Goal: Task Accomplishment & Management: Use online tool/utility

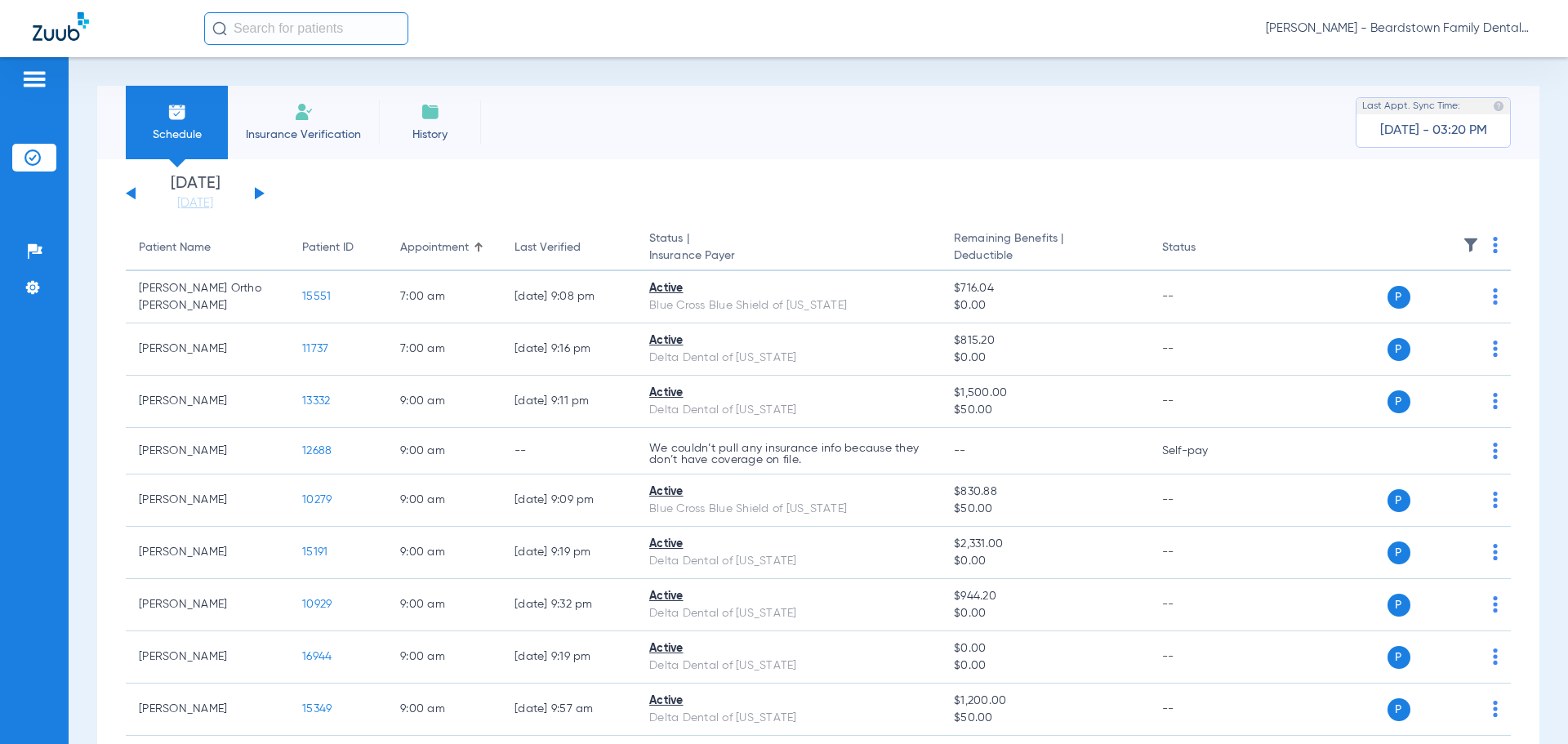
click at [1463, 244] on img at bounding box center [1470, 245] width 16 height 16
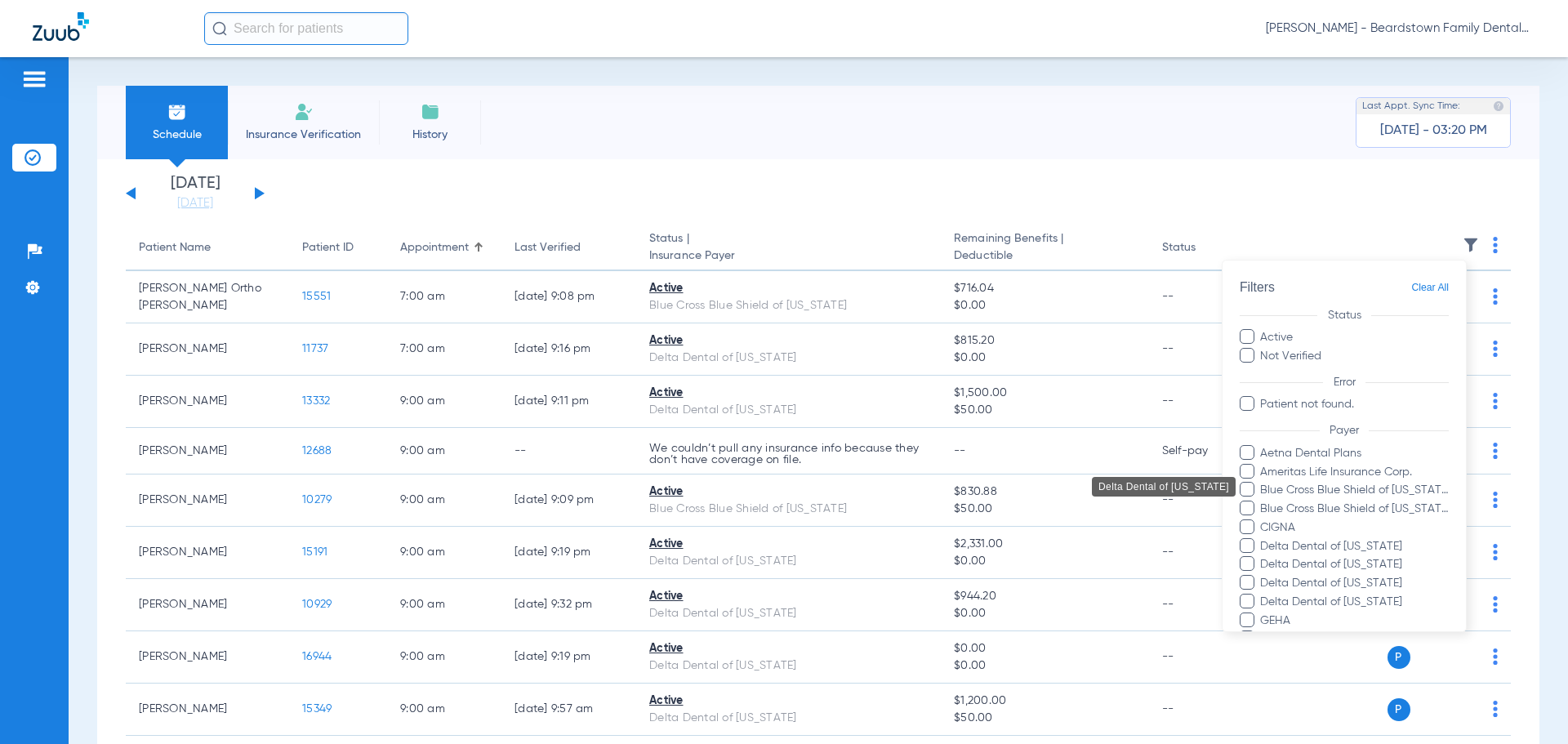
scroll to position [317, 0]
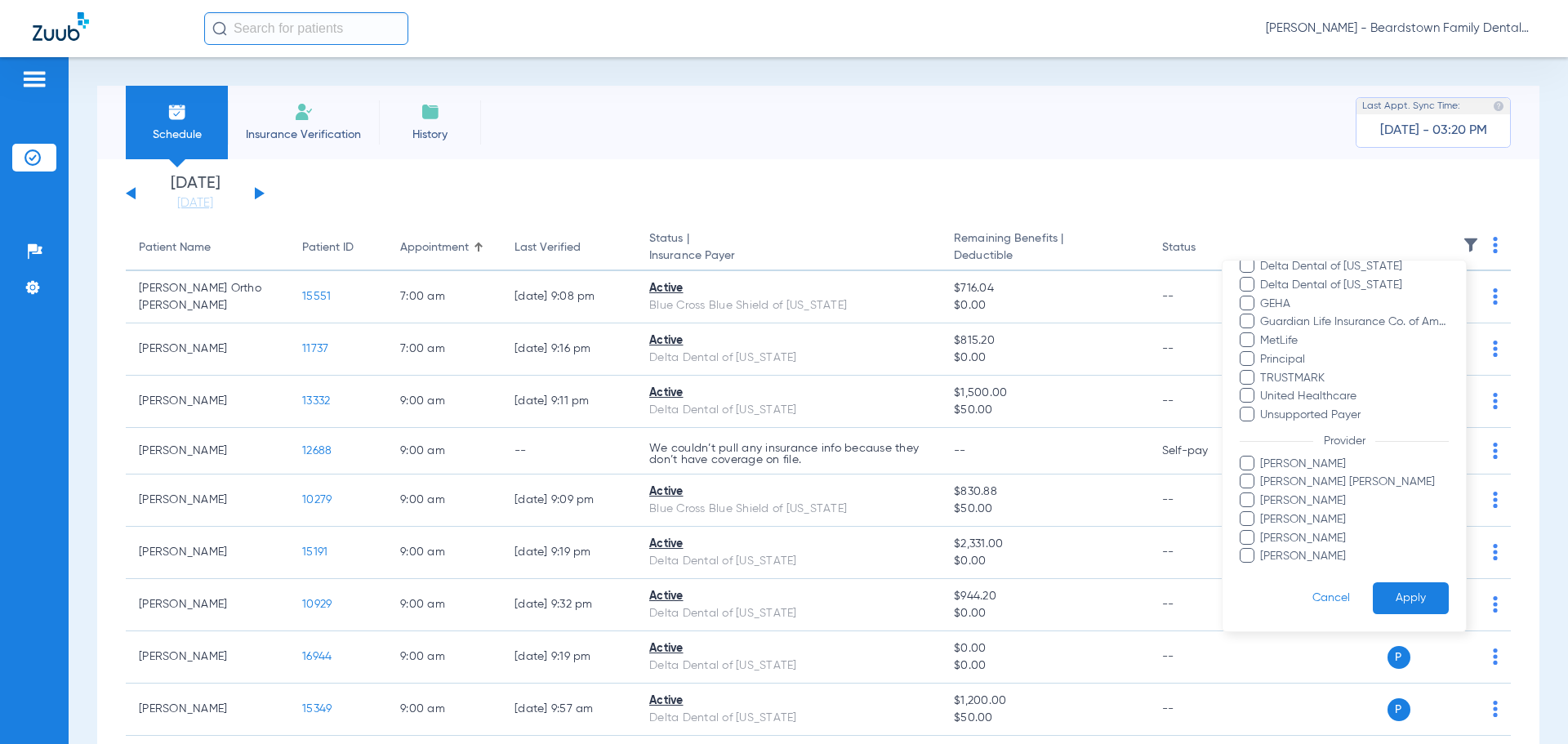
click at [1311, 464] on span "Brittany Stambaugh" at bounding box center [1354, 464] width 190 height 17
click at [1263, 475] on input "Brittany Stambaugh" at bounding box center [1263, 475] width 0 height 0
click at [1402, 597] on button "Apply" at bounding box center [1411, 599] width 76 height 32
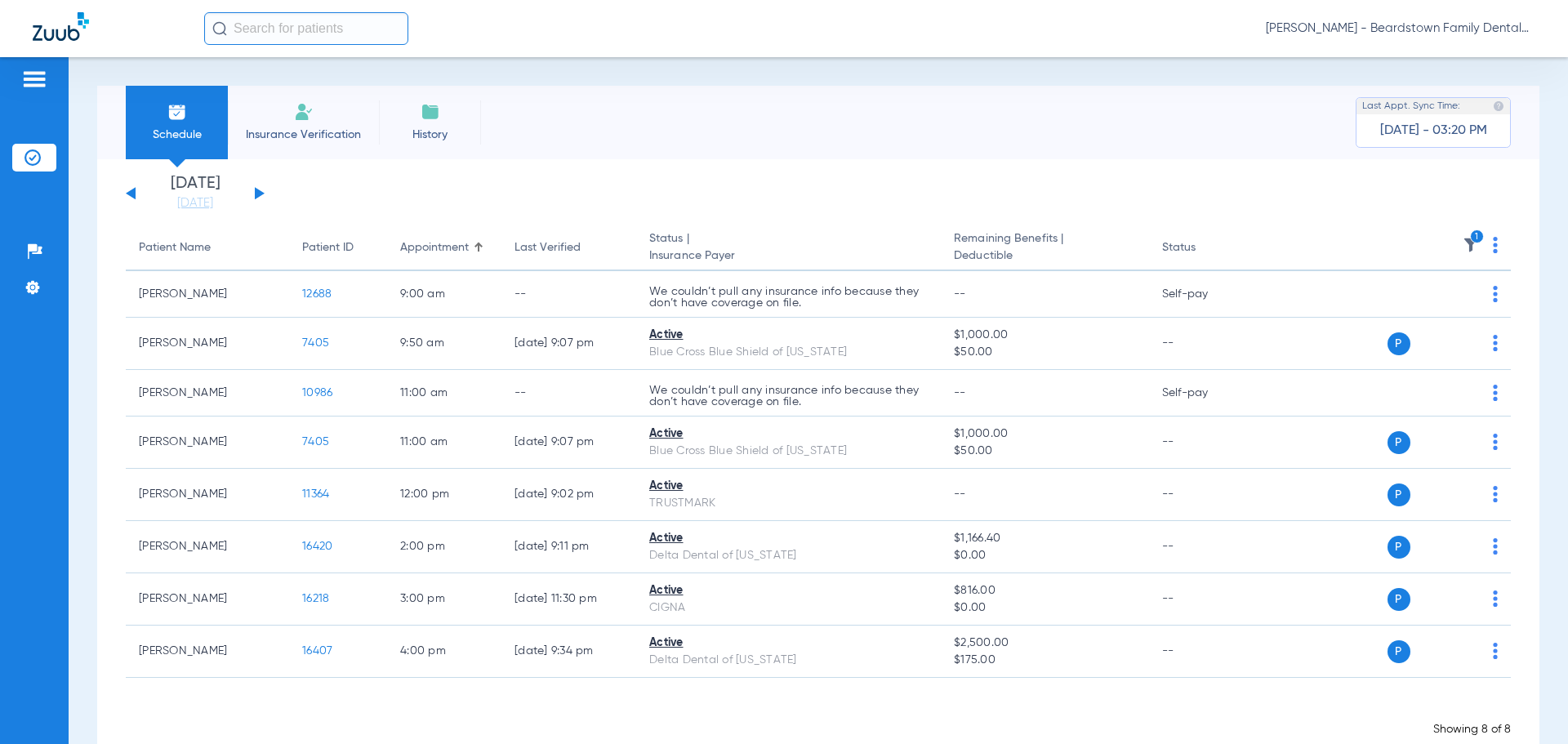
click at [258, 196] on button at bounding box center [260, 193] width 9 height 12
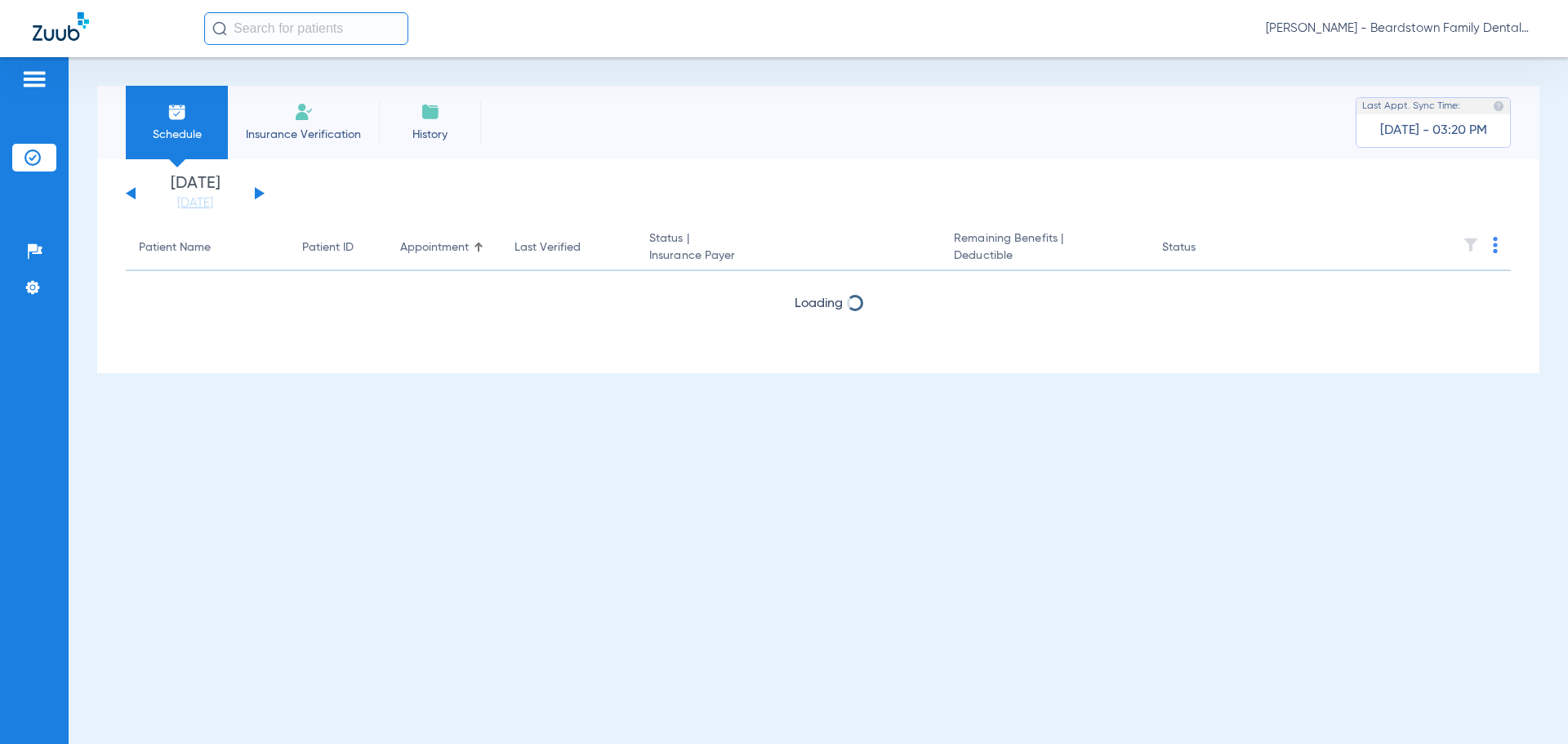
click at [257, 195] on button at bounding box center [260, 193] width 9 height 12
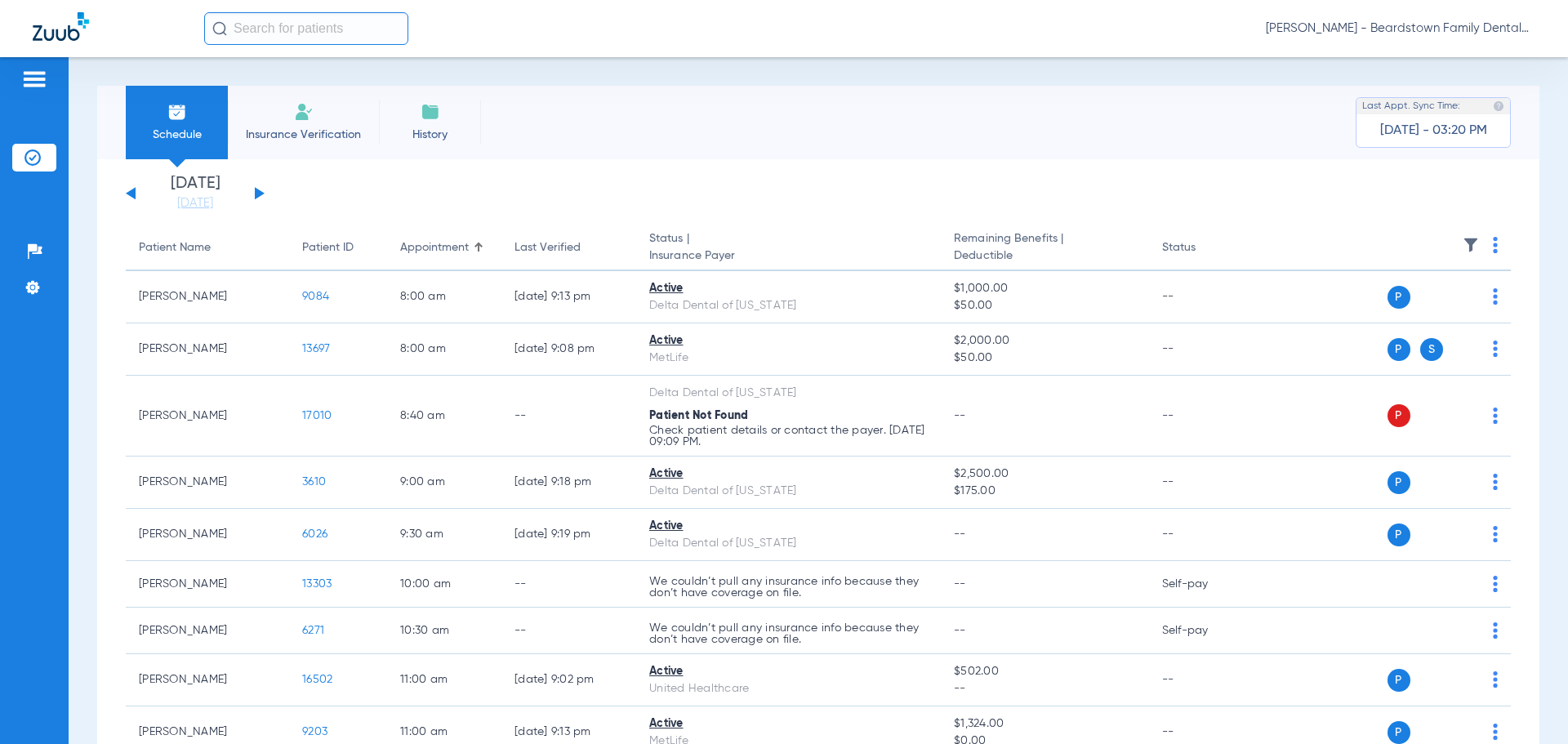
click at [127, 191] on div "Sunday 06-22-2025 Monday 06-23-2025 Tuesday 06-24-2025 Wednesday 06-25-2025 Thu…" at bounding box center [195, 194] width 138 height 36
click at [128, 193] on button at bounding box center [131, 193] width 9 height 12
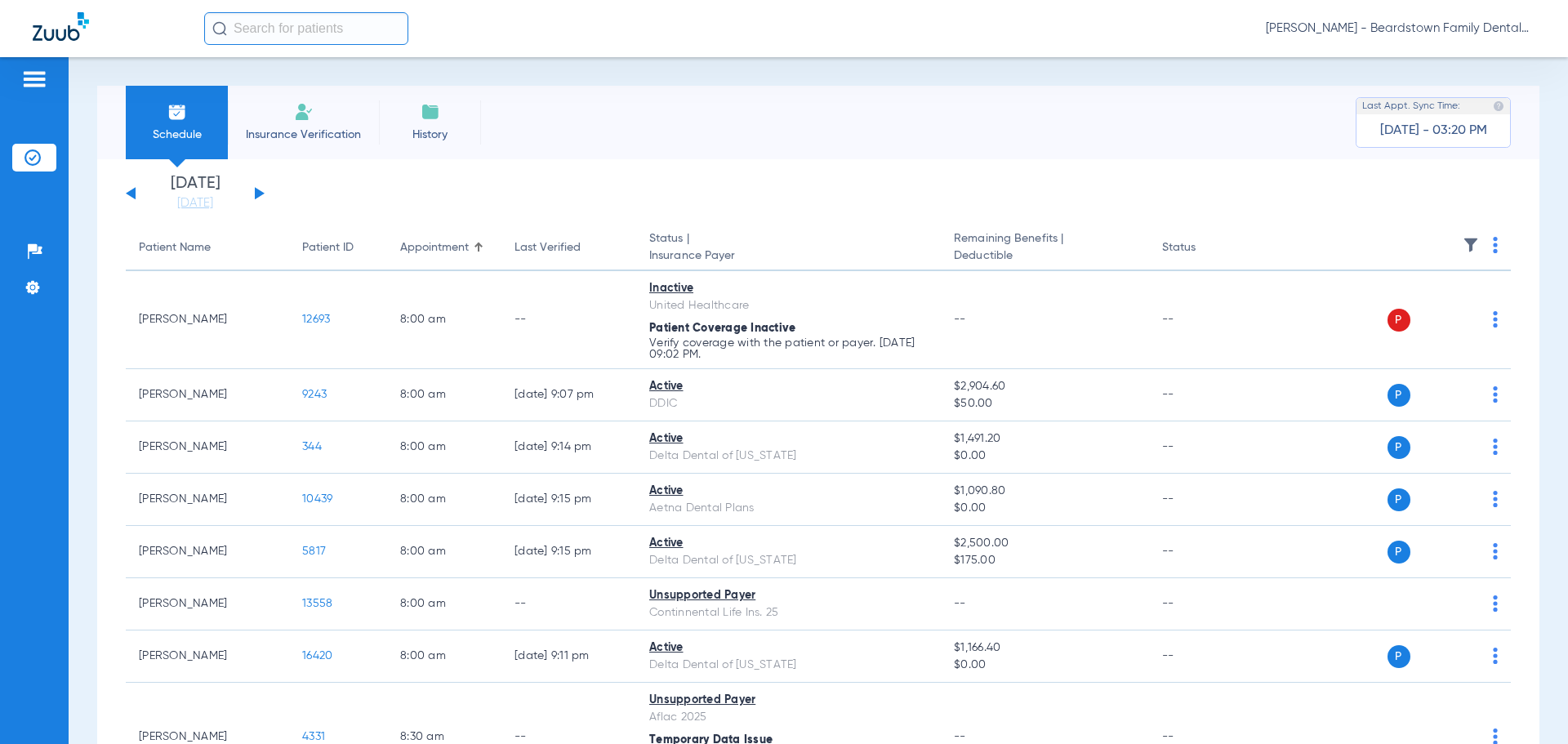
click at [1463, 243] on img at bounding box center [1470, 245] width 16 height 16
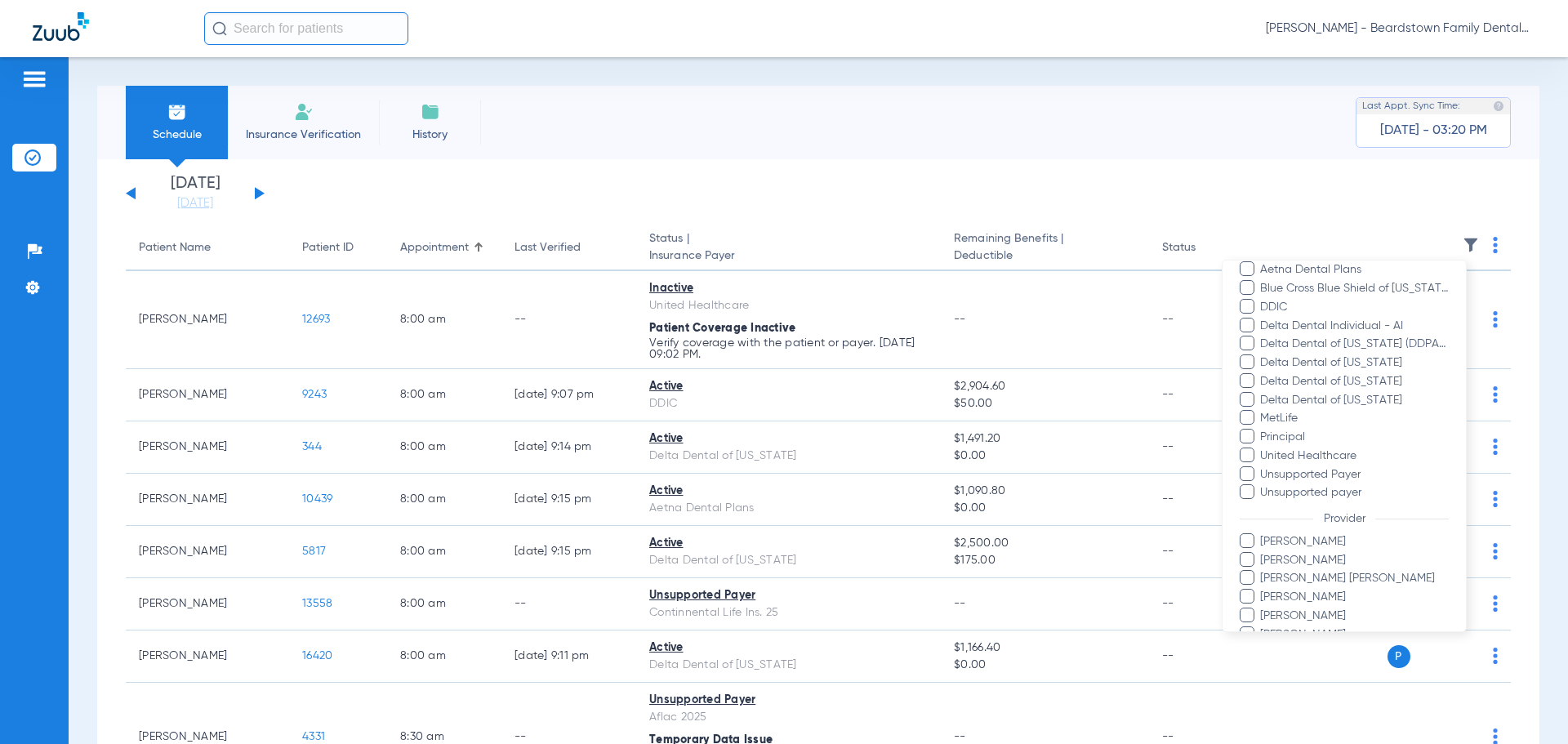
scroll to position [245, 0]
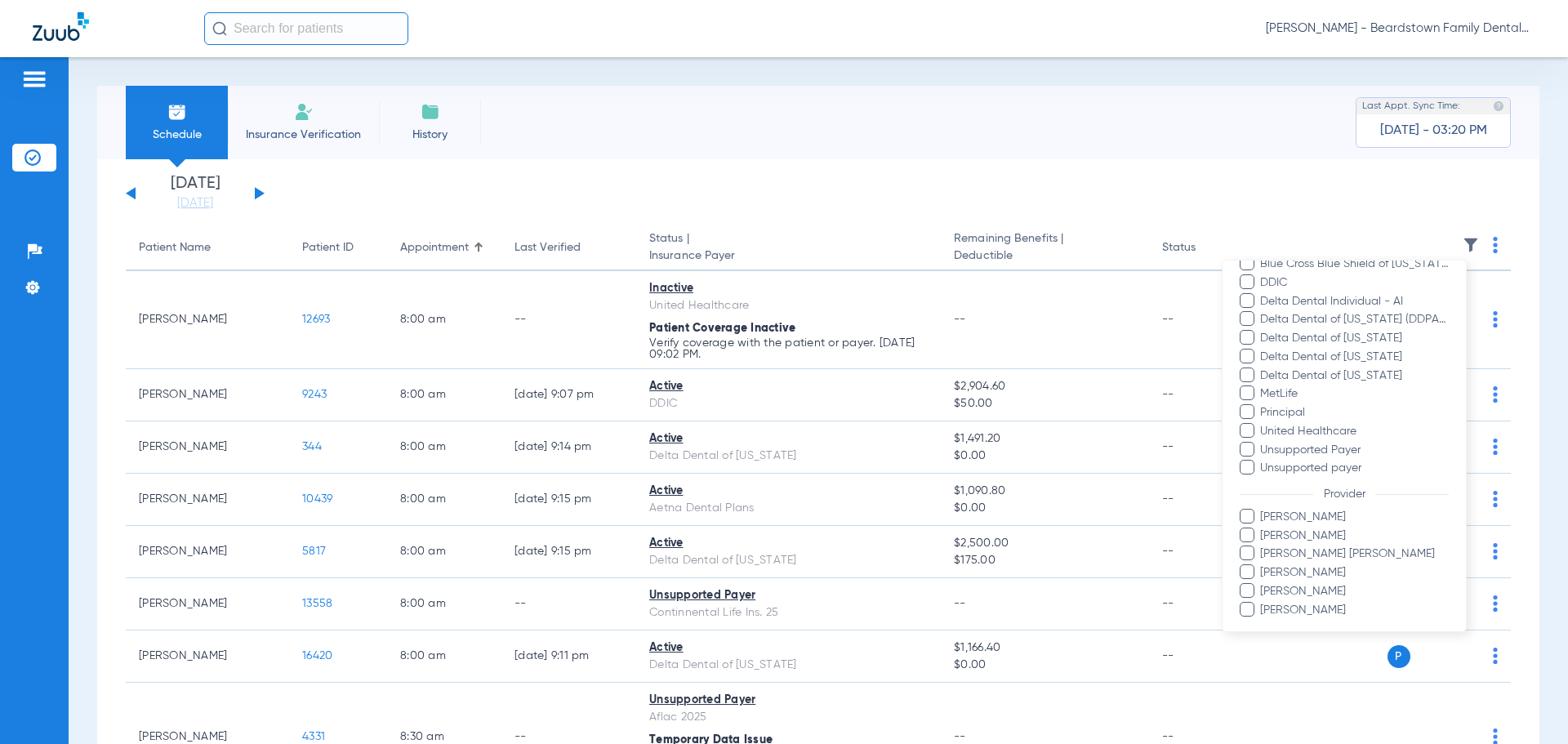
click at [1309, 537] on span "Brittany Stambaugh" at bounding box center [1354, 536] width 190 height 17
click at [1263, 548] on input "Brittany Stambaugh" at bounding box center [1263, 548] width 0 height 0
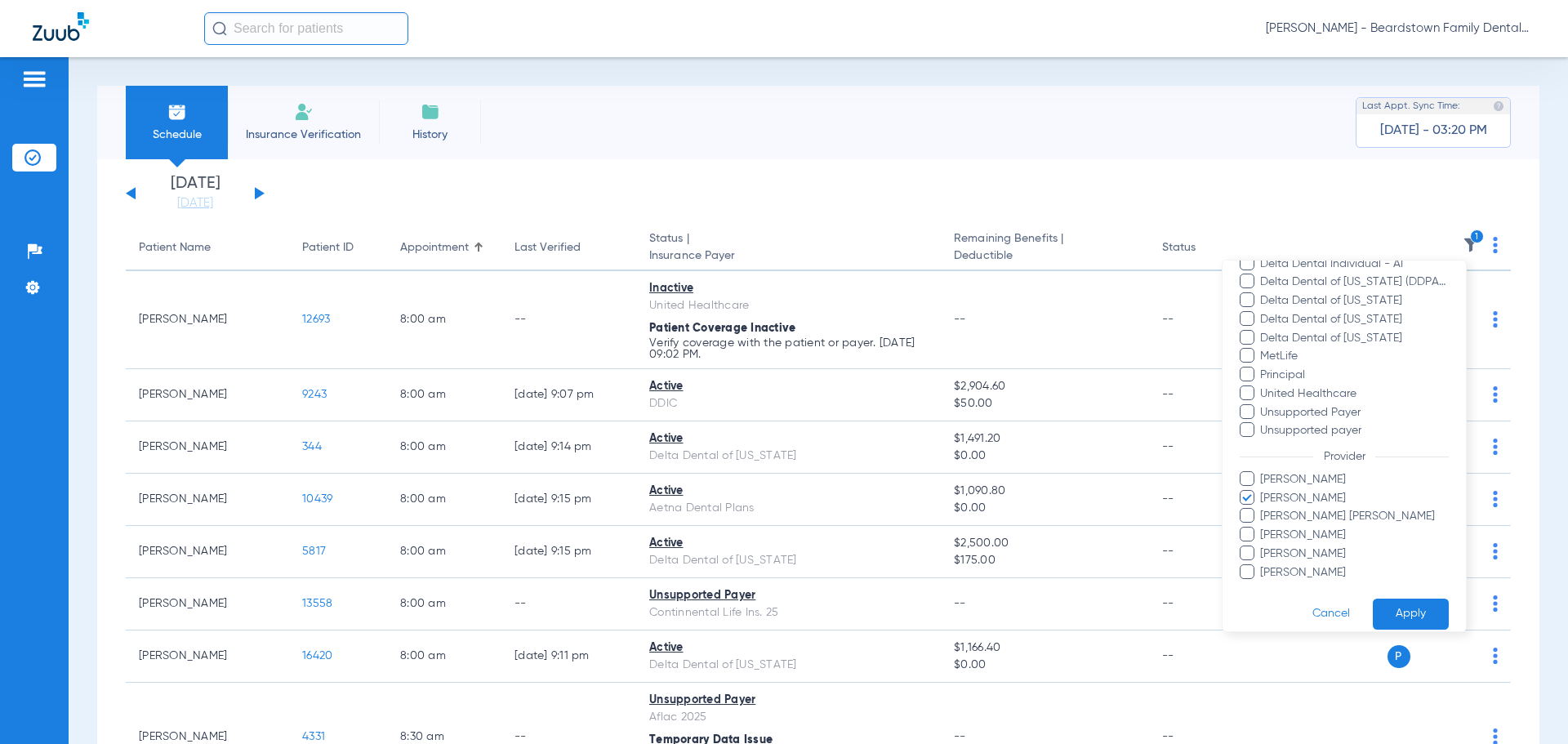
scroll to position [298, 0]
click at [1404, 603] on button "Apply" at bounding box center [1411, 600] width 76 height 32
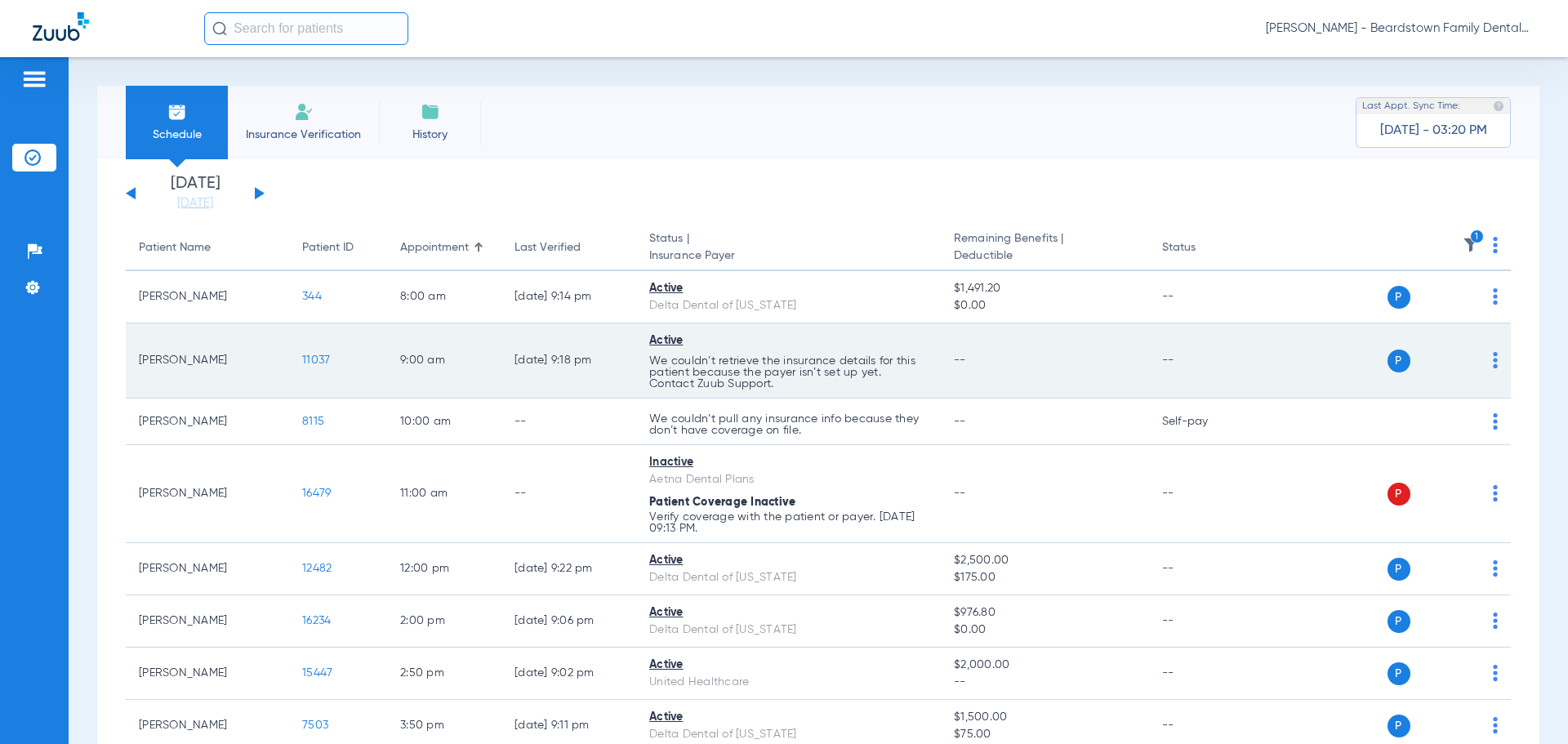
click at [306, 362] on span "11037" at bounding box center [316, 361] width 28 height 11
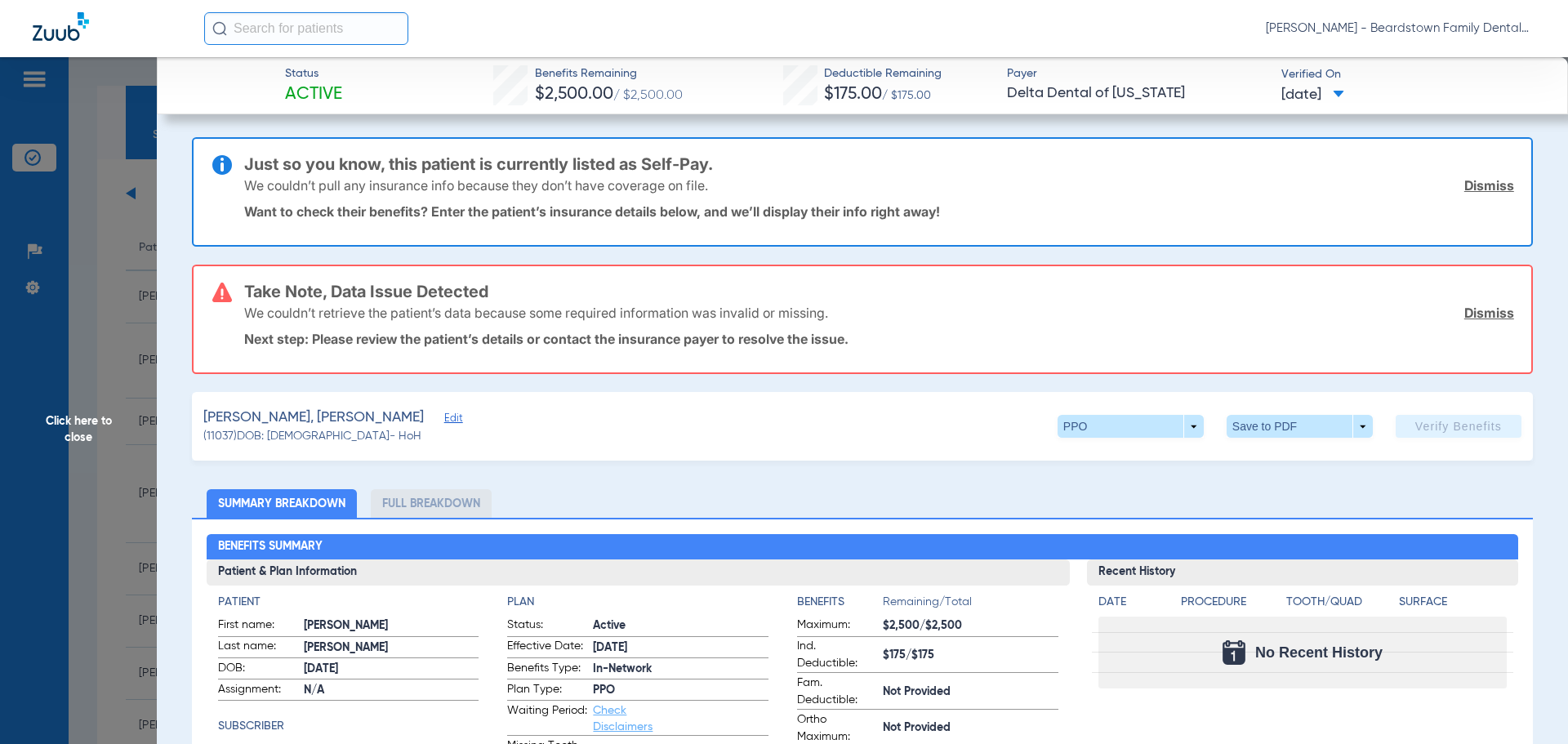
click at [1469, 312] on link "Dismiss" at bounding box center [1489, 312] width 50 height 16
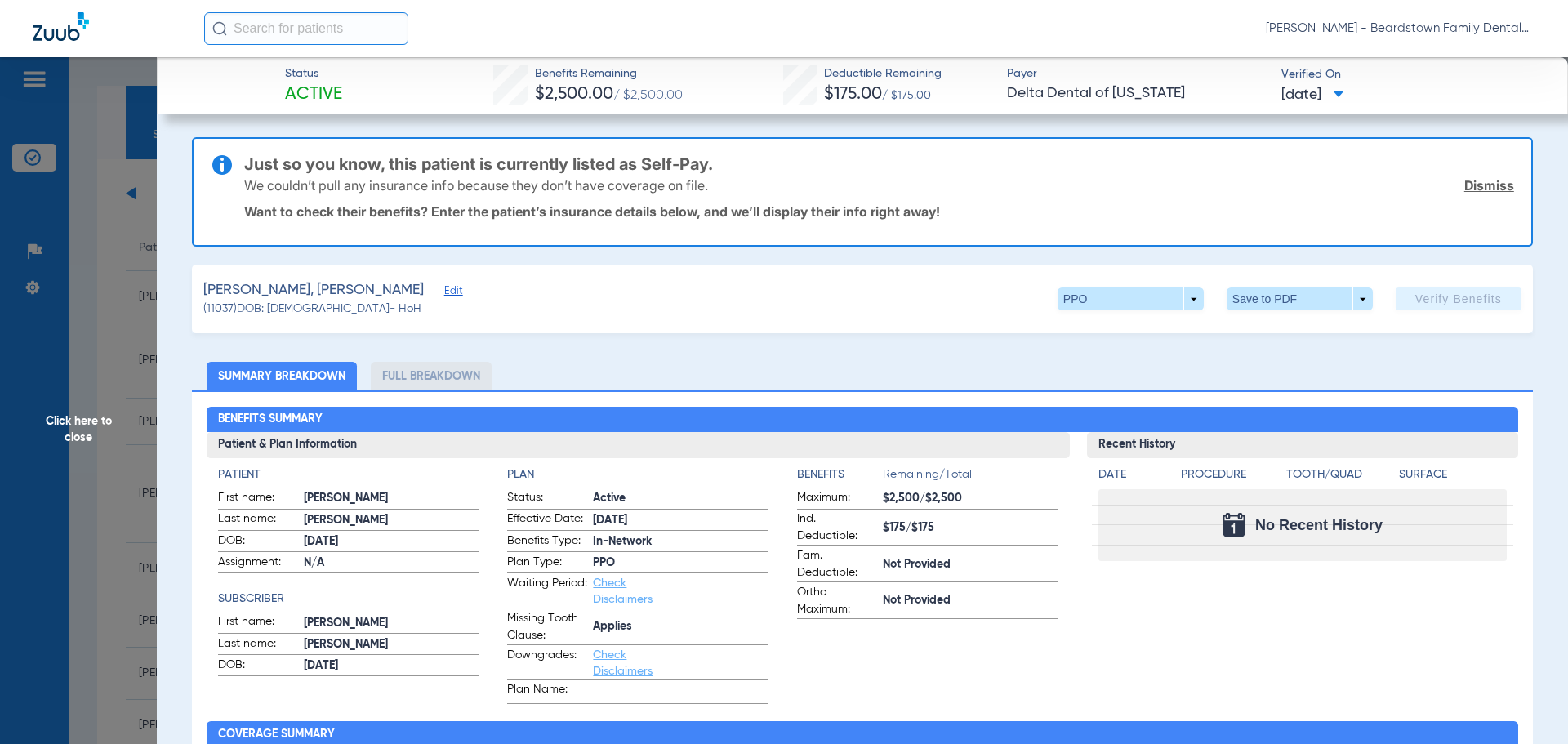
click at [1486, 186] on link "Dismiss" at bounding box center [1489, 185] width 50 height 16
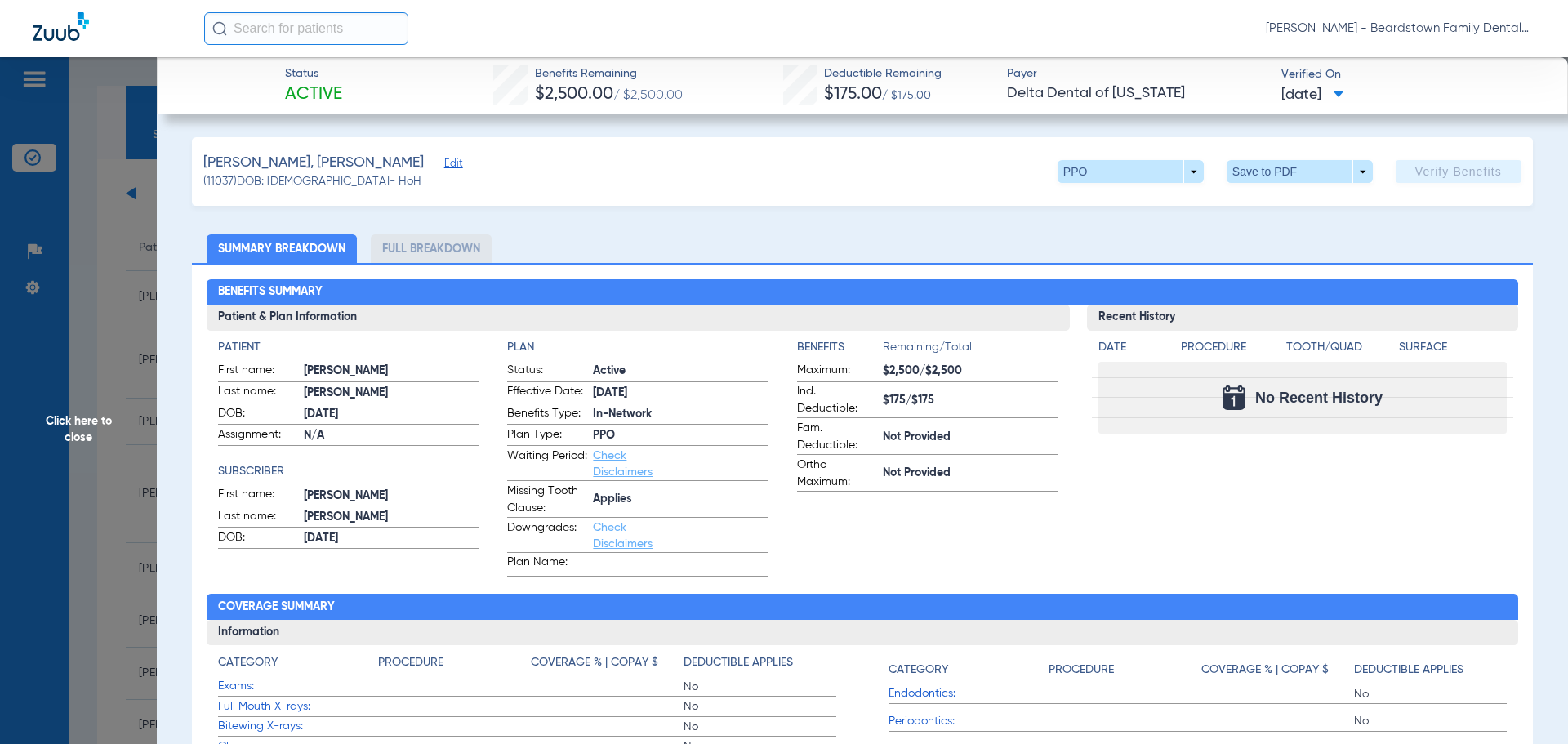
click at [444, 162] on span "Edit" at bounding box center [451, 165] width 14 height 15
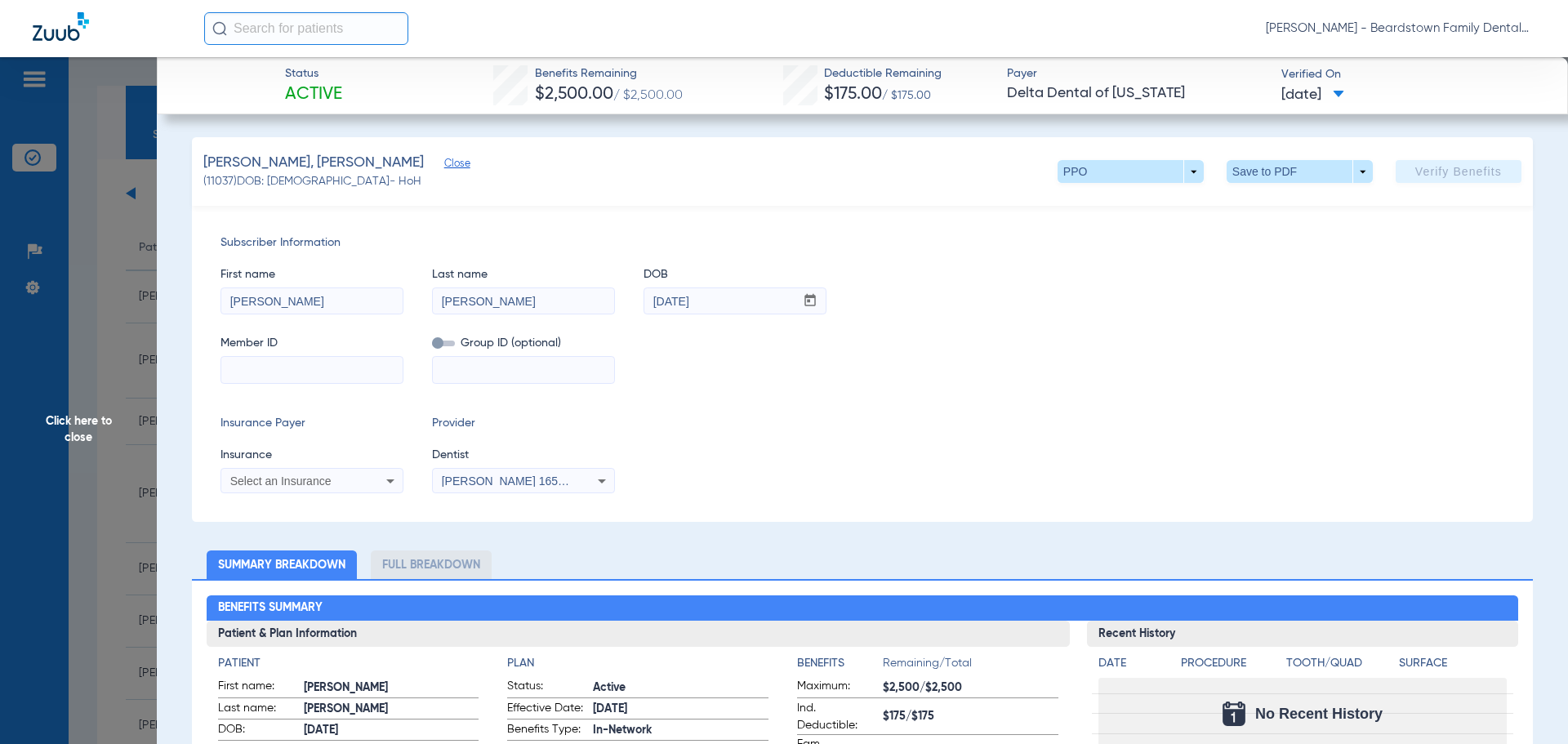
drag, startPoint x: 542, startPoint y: 305, endPoint x: 480, endPoint y: 308, distance: 62.1
click at [480, 308] on input "Frazier McCombs" at bounding box center [523, 302] width 181 height 27
type input "Frazier"
click at [343, 372] on input at bounding box center [311, 370] width 181 height 27
drag, startPoint x: 286, startPoint y: 355, endPoint x: 277, endPoint y: 366, distance: 14.2
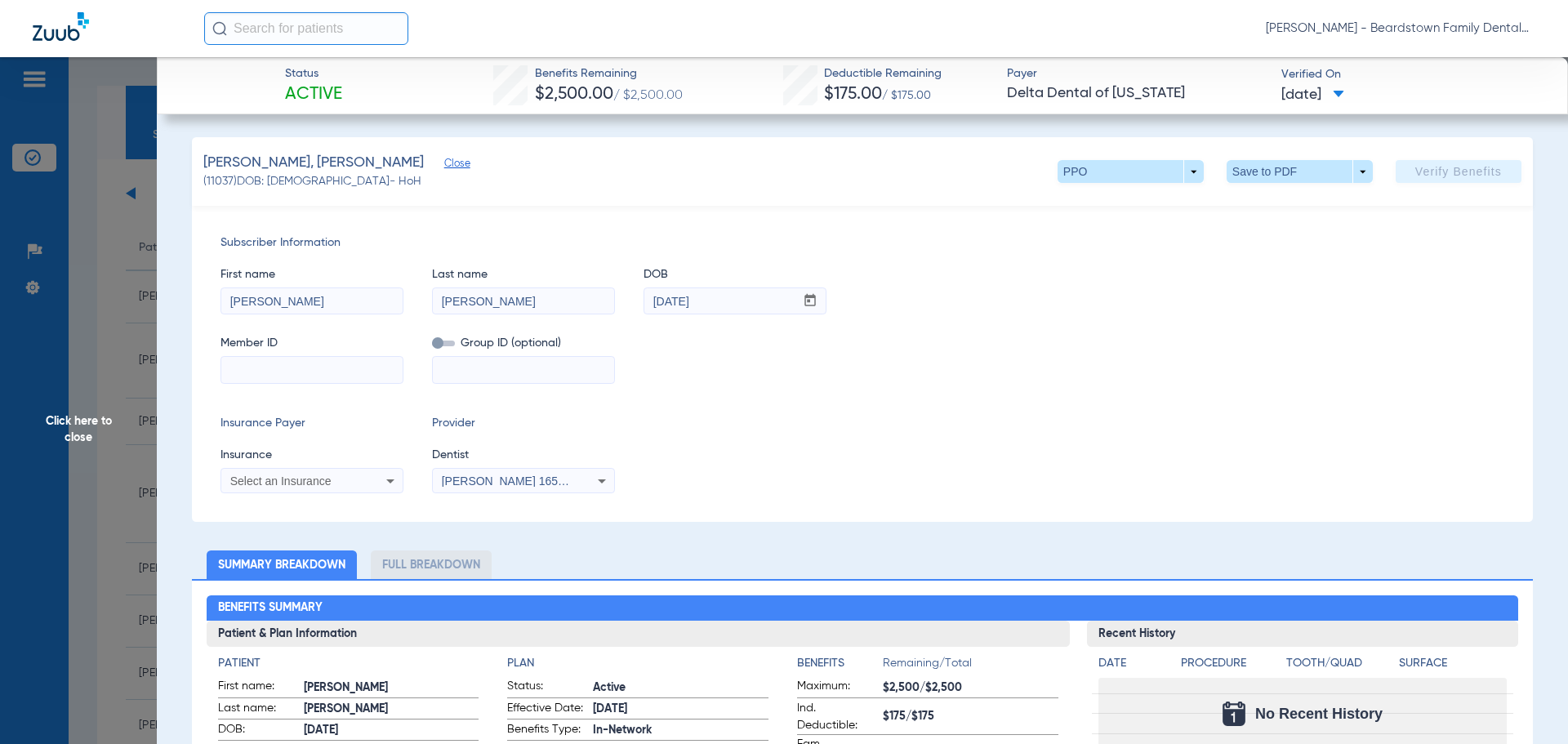
paste input "08092213072"
type input "08092213072"
click at [473, 371] on input at bounding box center [523, 370] width 181 height 27
drag, startPoint x: 489, startPoint y: 367, endPoint x: 390, endPoint y: 384, distance: 100.4
click at [390, 384] on div "Subscriber Information First name Kylie Last name Frazier DOB mm / dd / yyyy 02…" at bounding box center [862, 363] width 1341 height 316
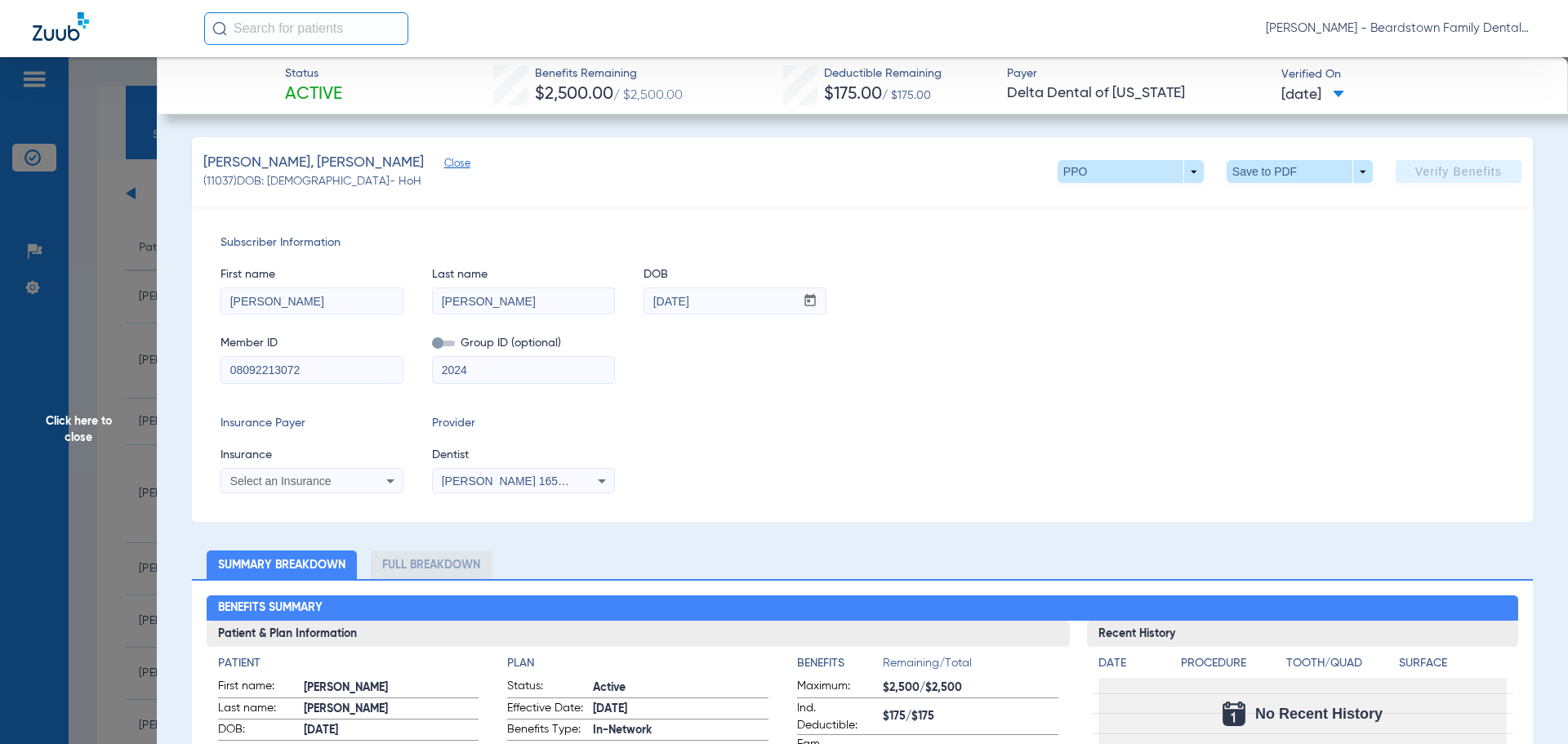
type input "2024"
click at [385, 484] on icon at bounding box center [390, 481] width 20 height 20
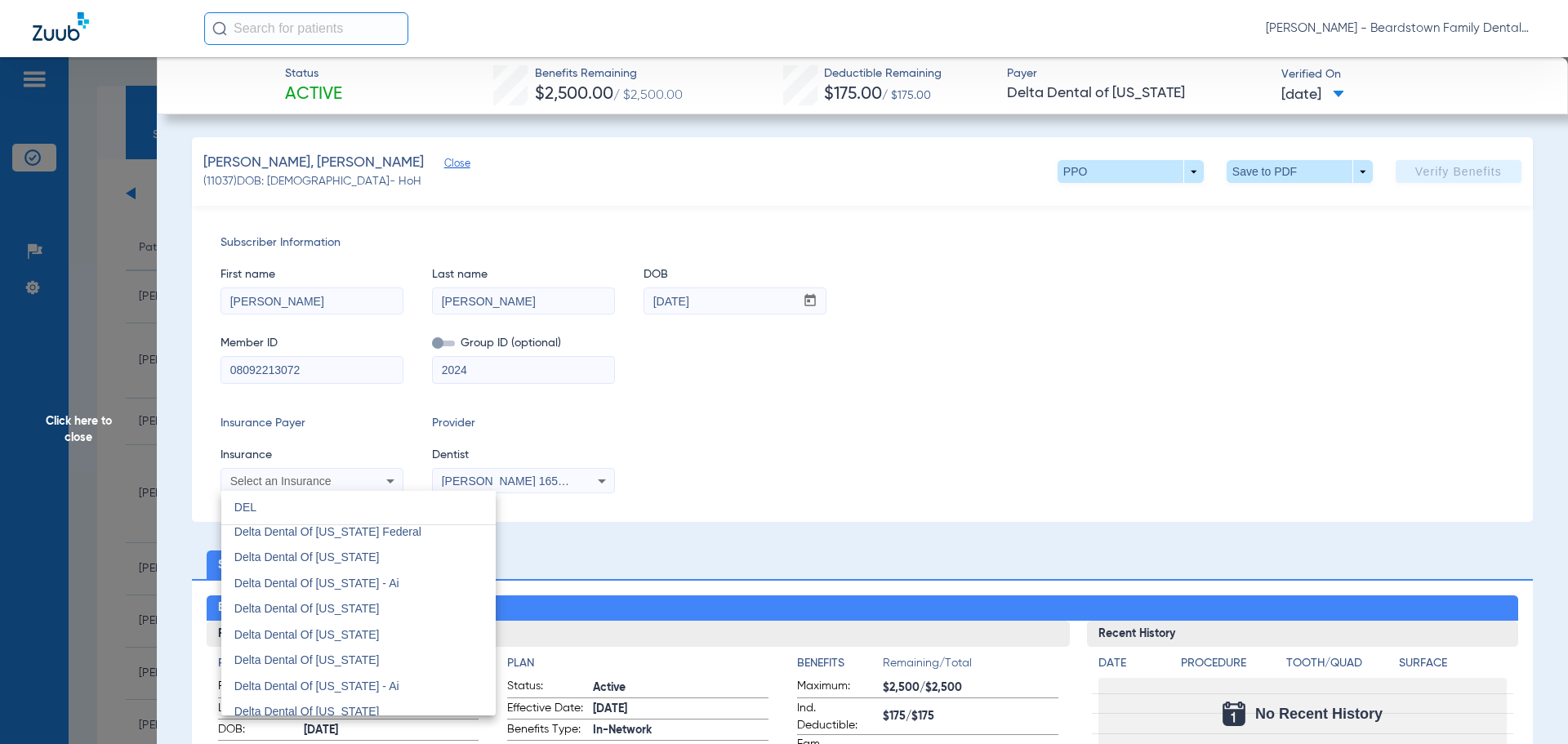
scroll to position [572, 0]
type input "DEL"
click at [392, 679] on mat-option "Delta Dental Of Illinois" at bounding box center [358, 687] width 274 height 27
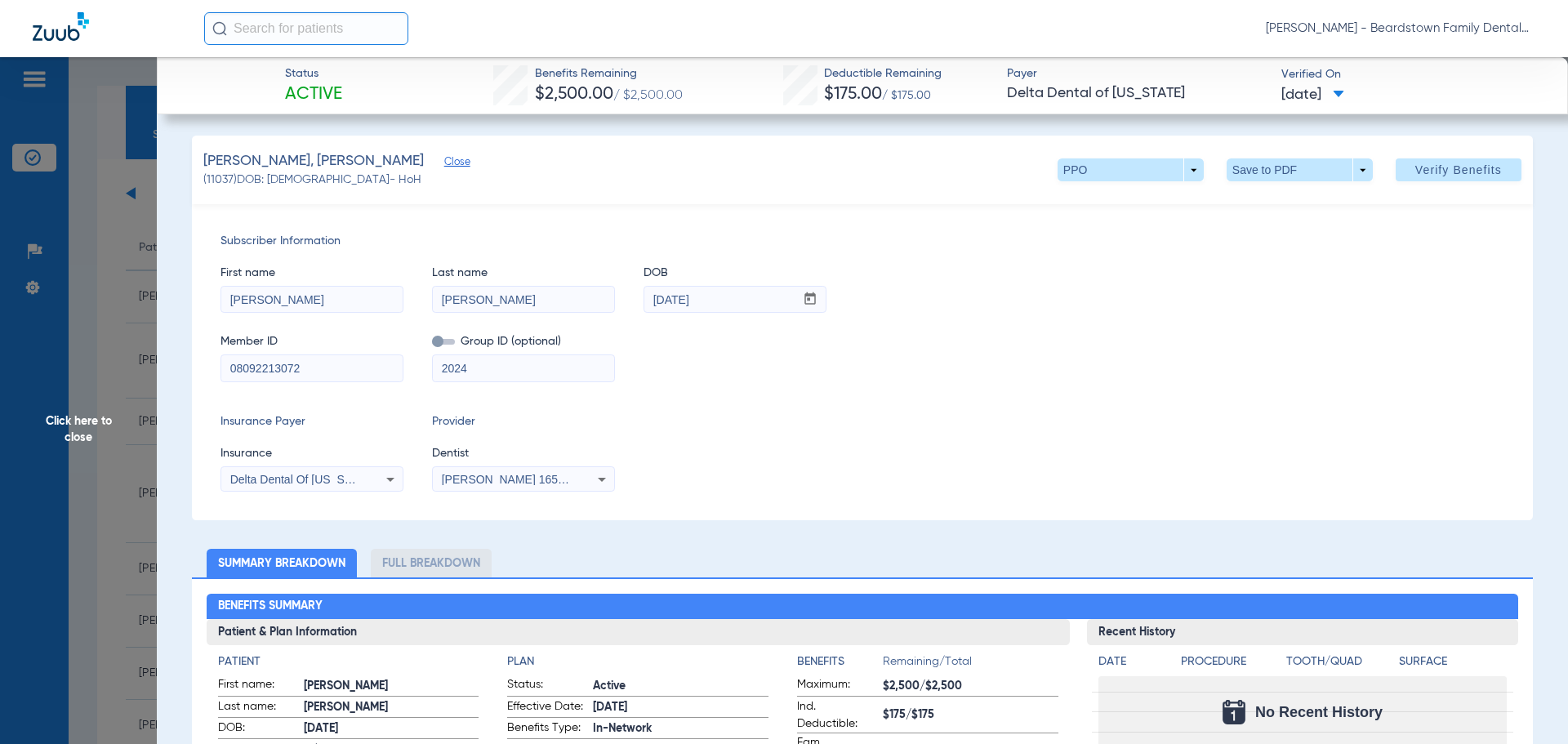
scroll to position [0, 0]
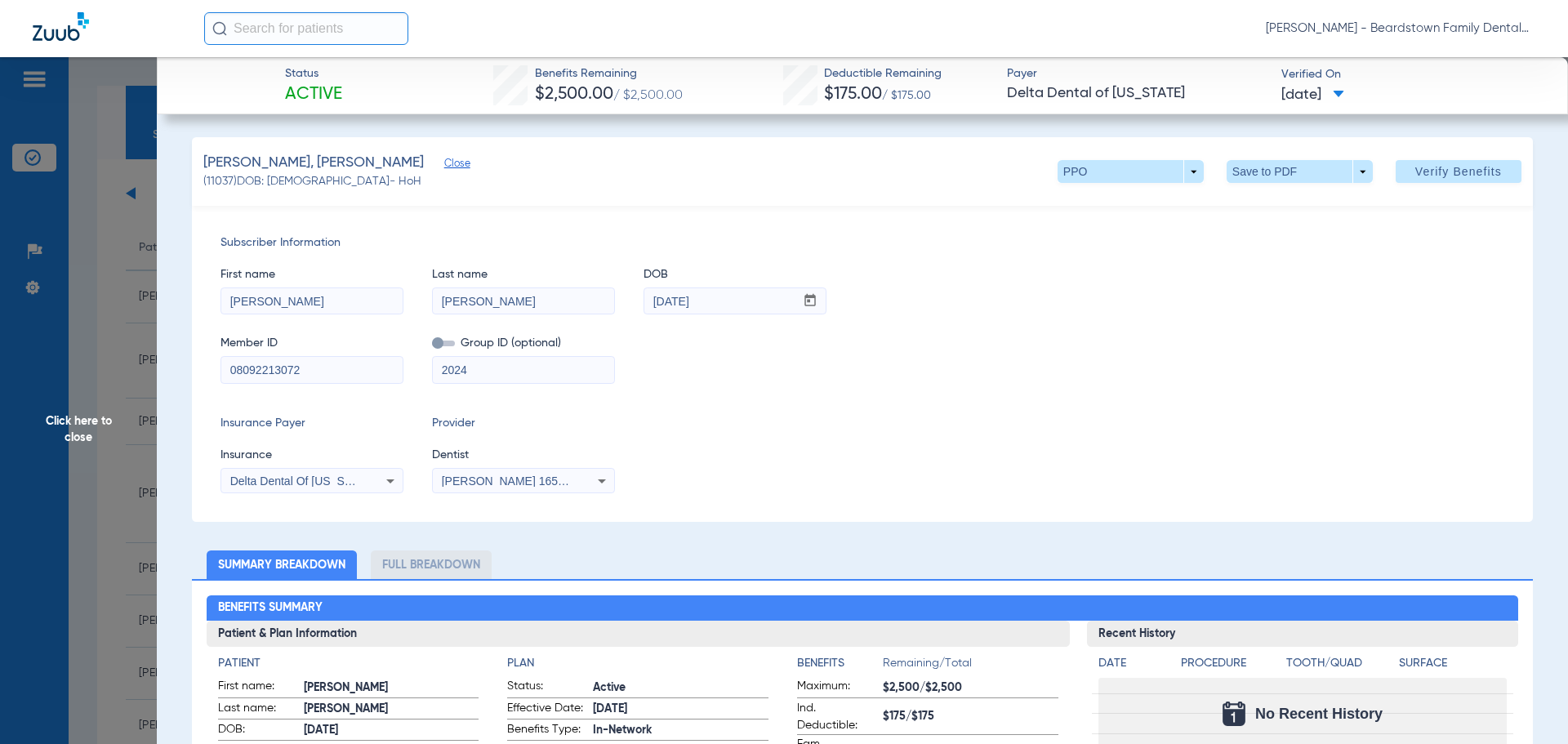
click at [1443, 158] on span at bounding box center [1458, 171] width 126 height 39
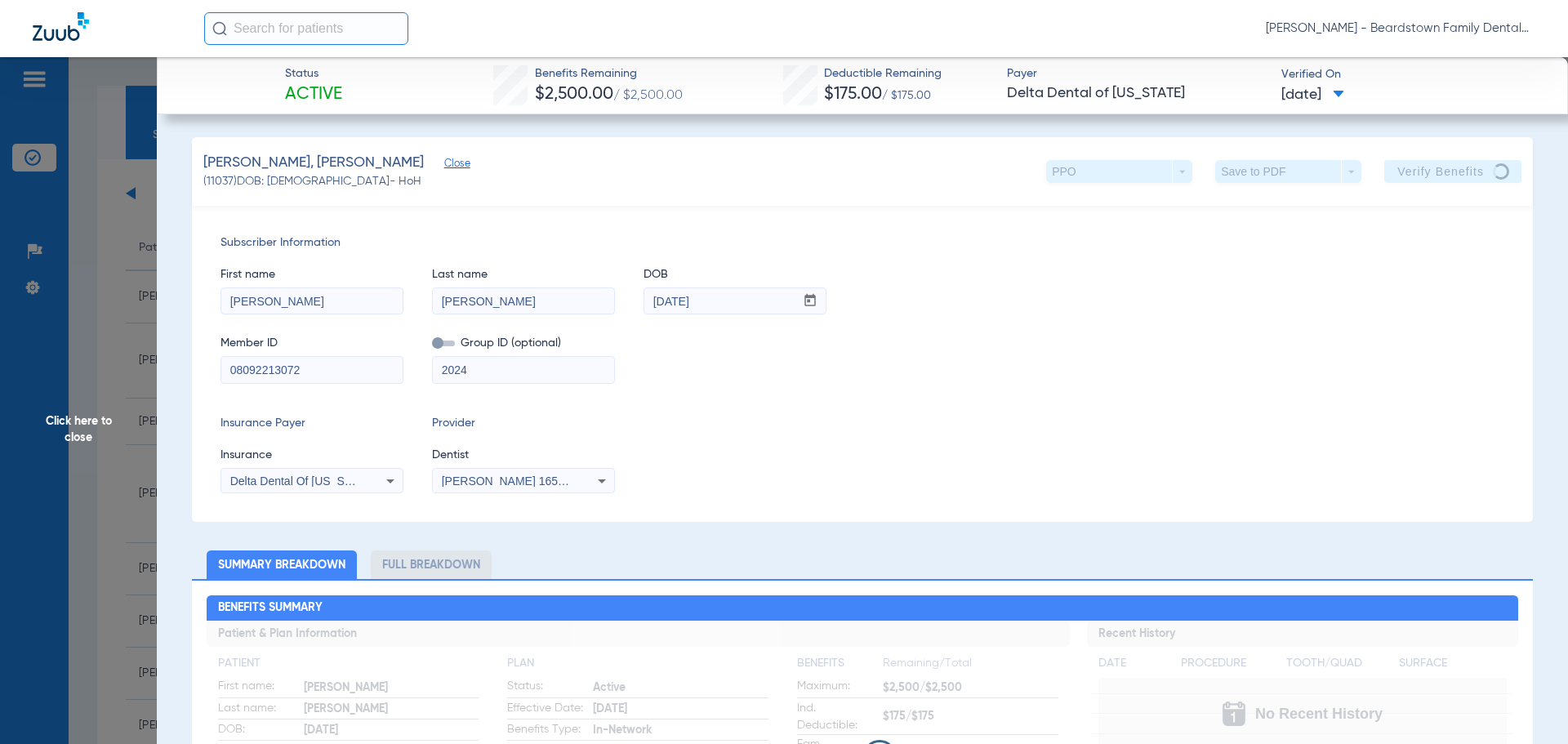
click at [75, 424] on span "Click here to close" at bounding box center [78, 429] width 157 height 744
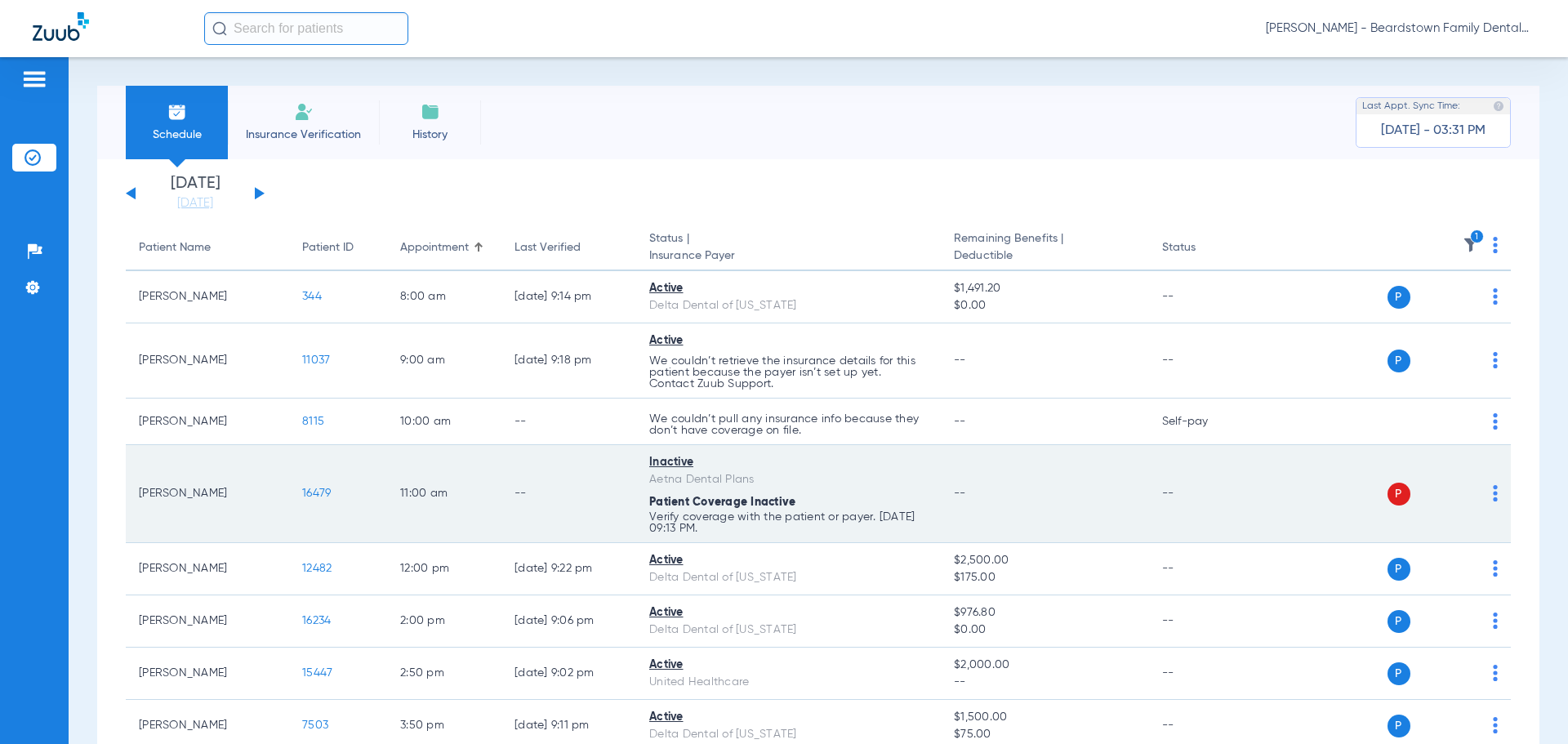
scroll to position [82, 0]
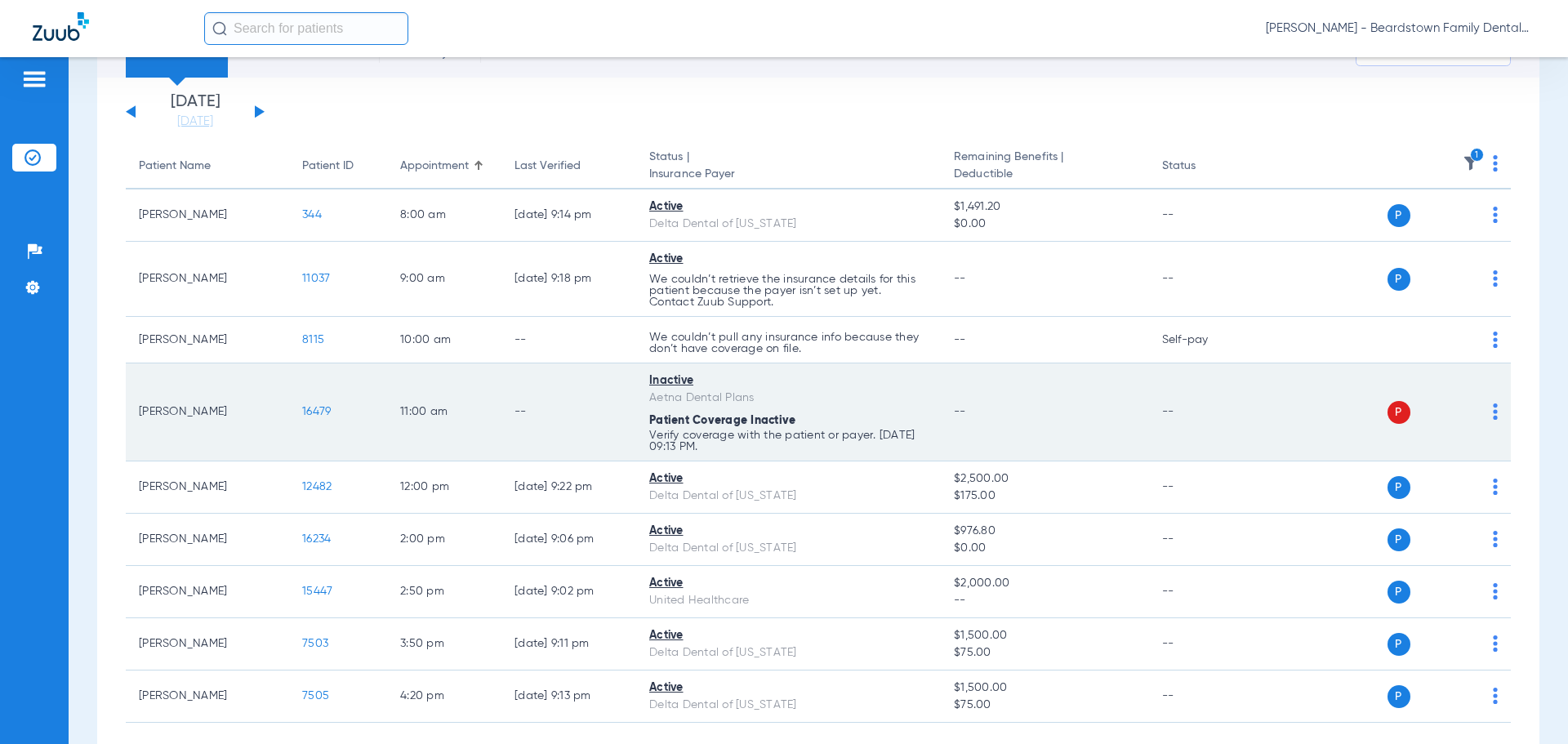
click at [1388, 418] on span "P" at bounding box center [1399, 413] width 23 height 23
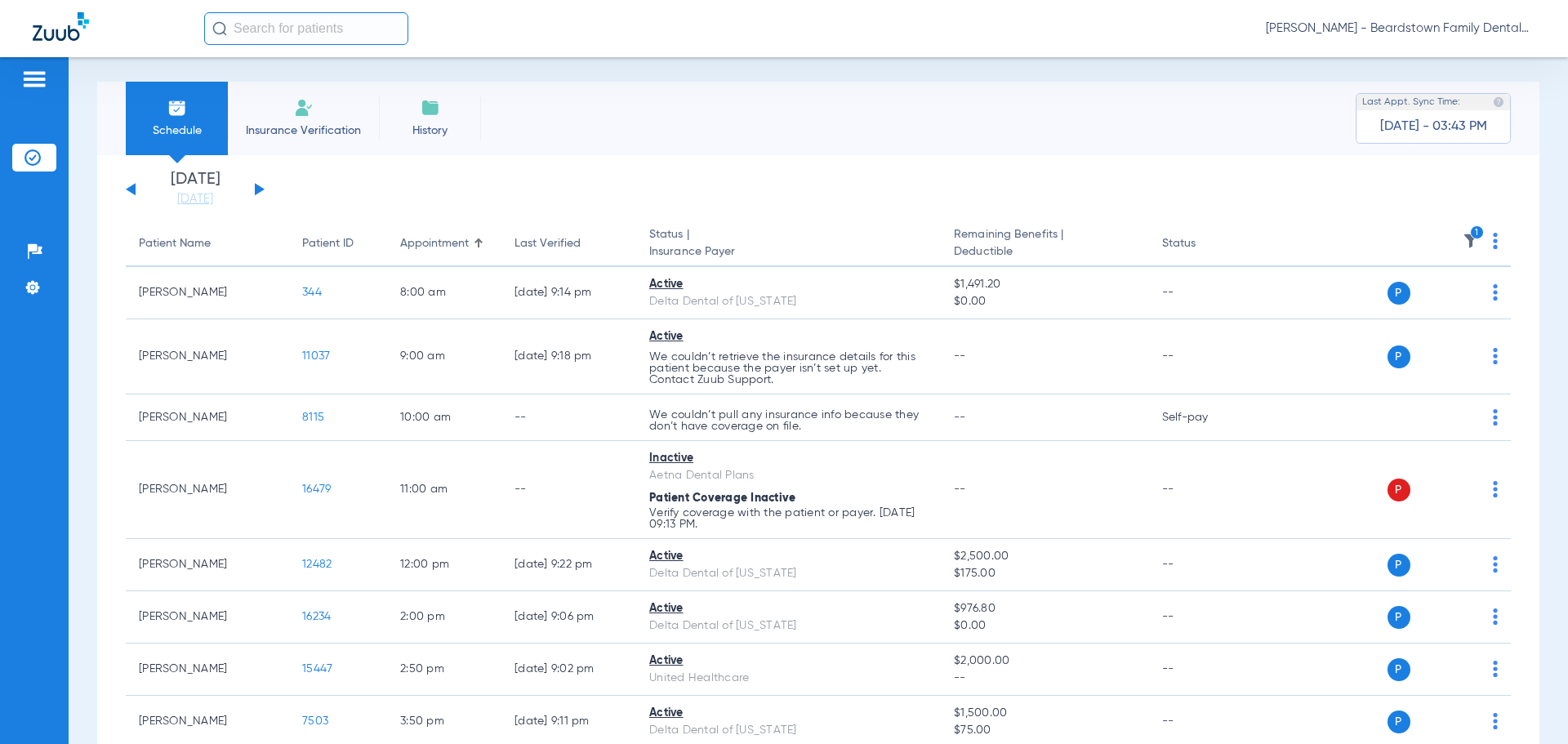
scroll to position [0, 0]
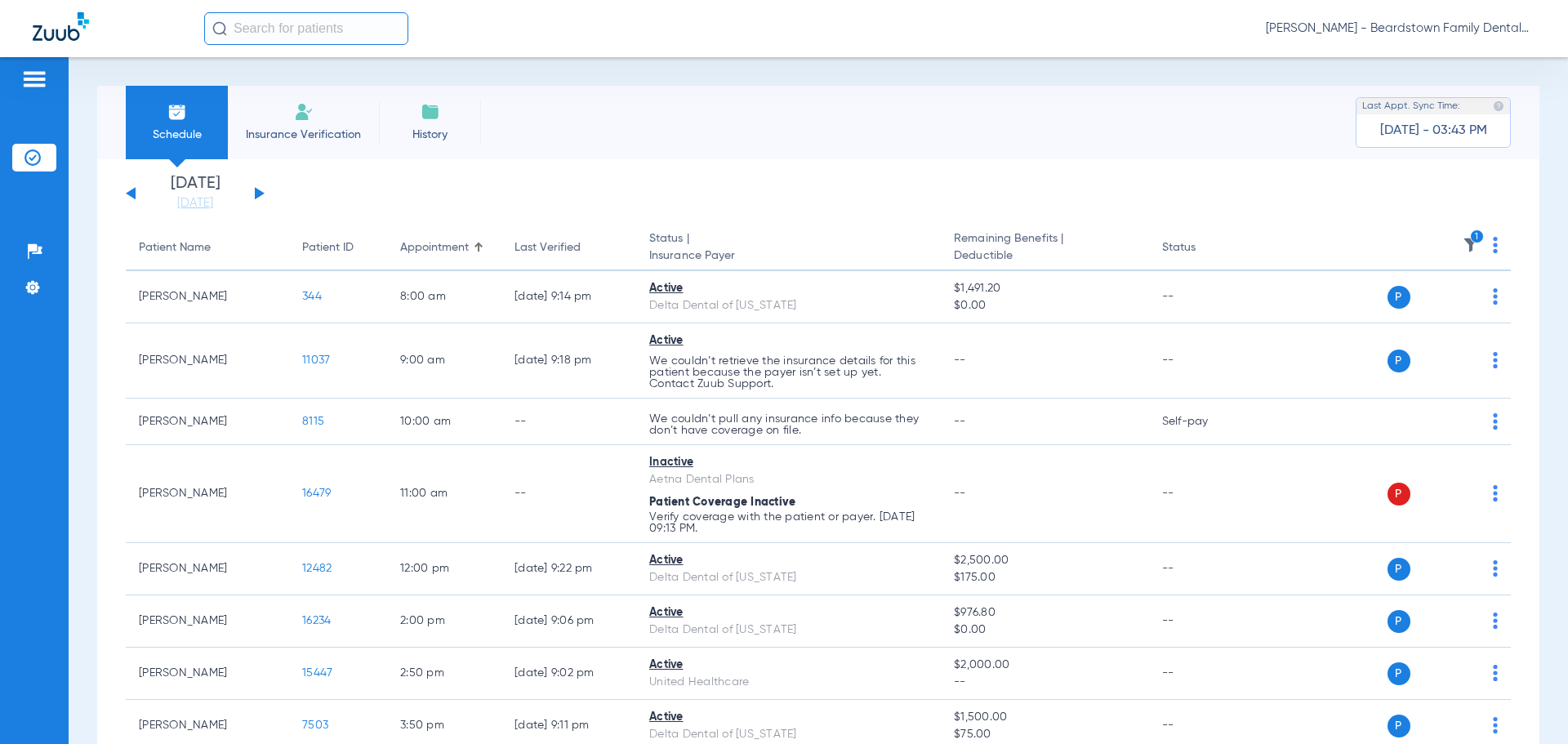
click at [260, 195] on button at bounding box center [260, 193] width 9 height 12
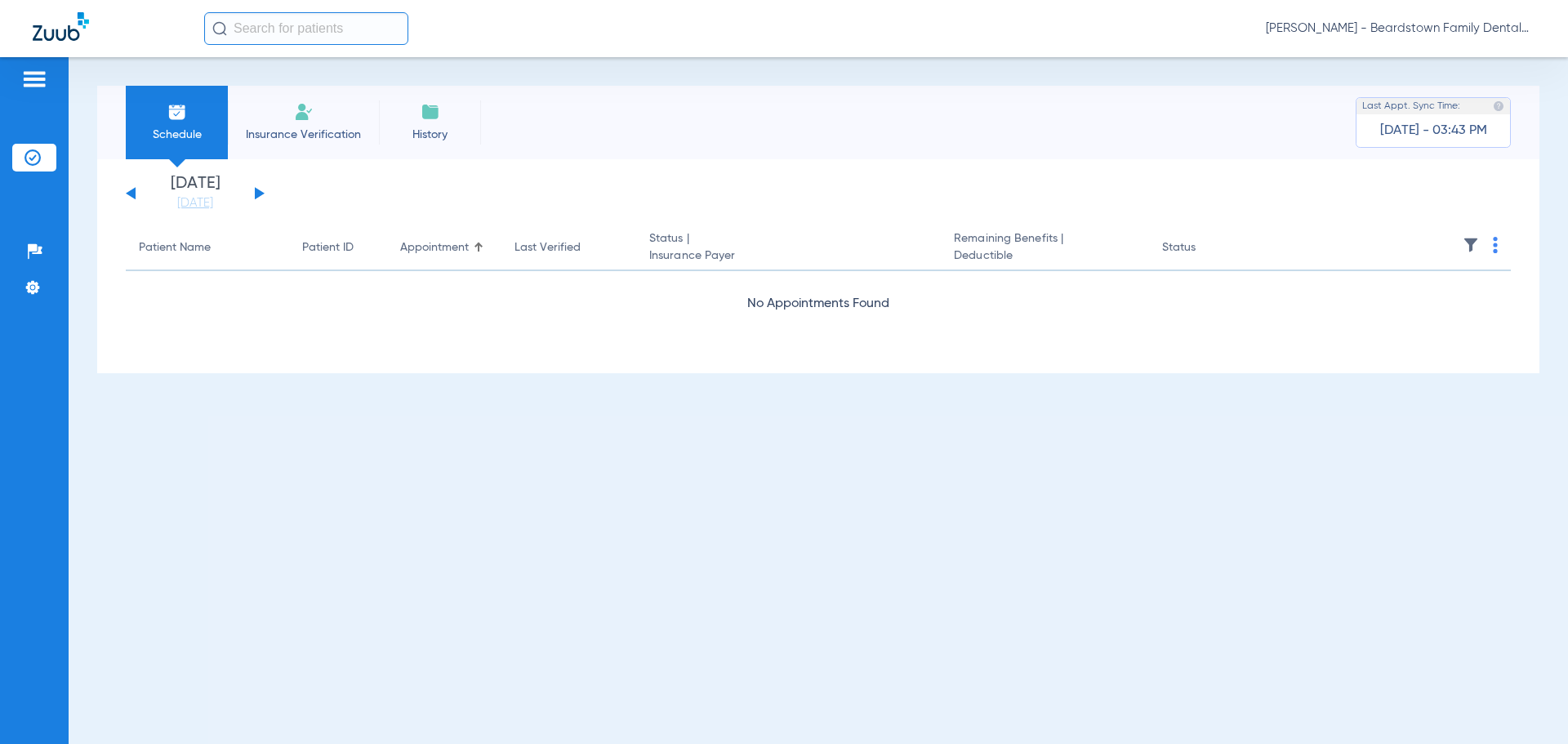
click at [1469, 249] on img at bounding box center [1470, 245] width 16 height 16
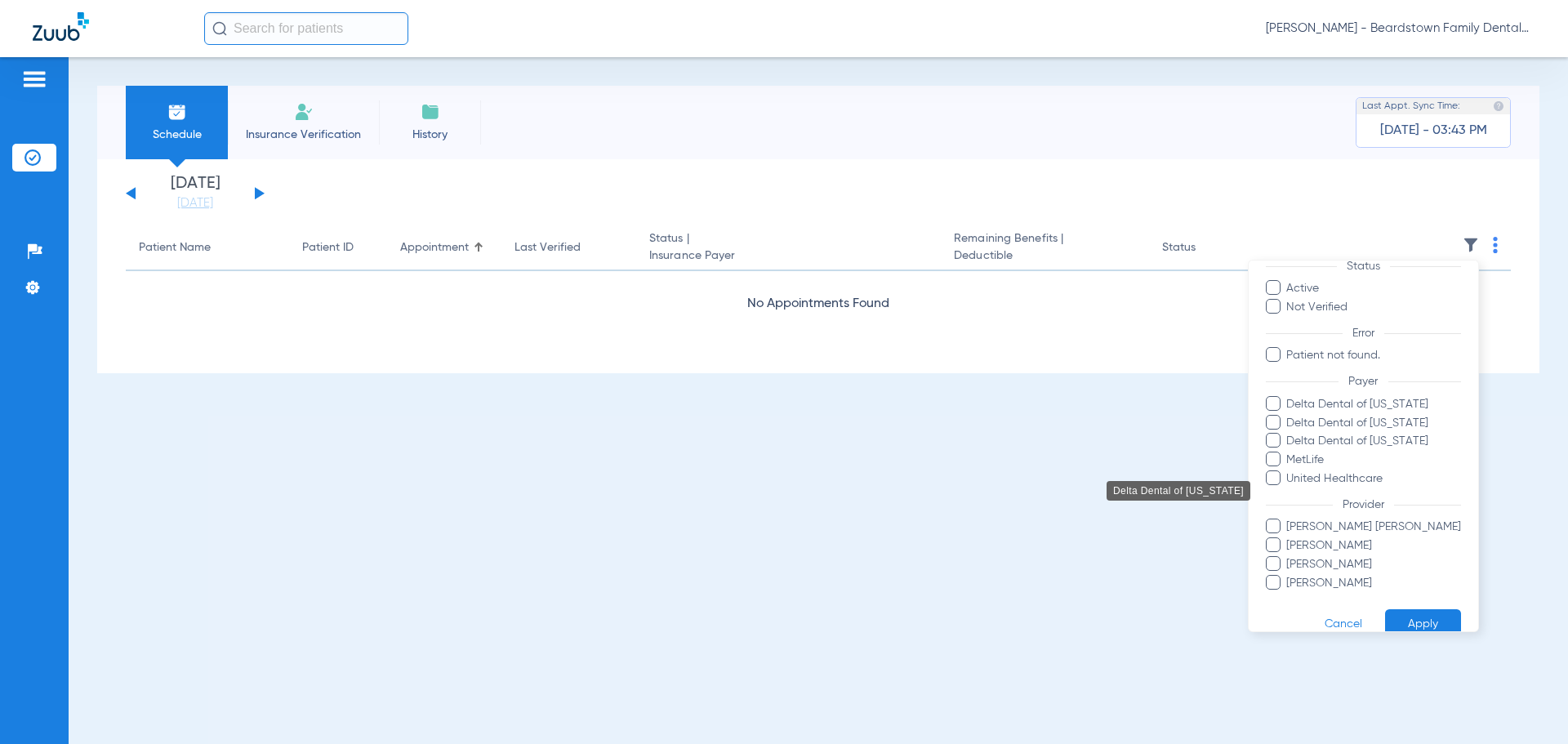
scroll to position [75, 0]
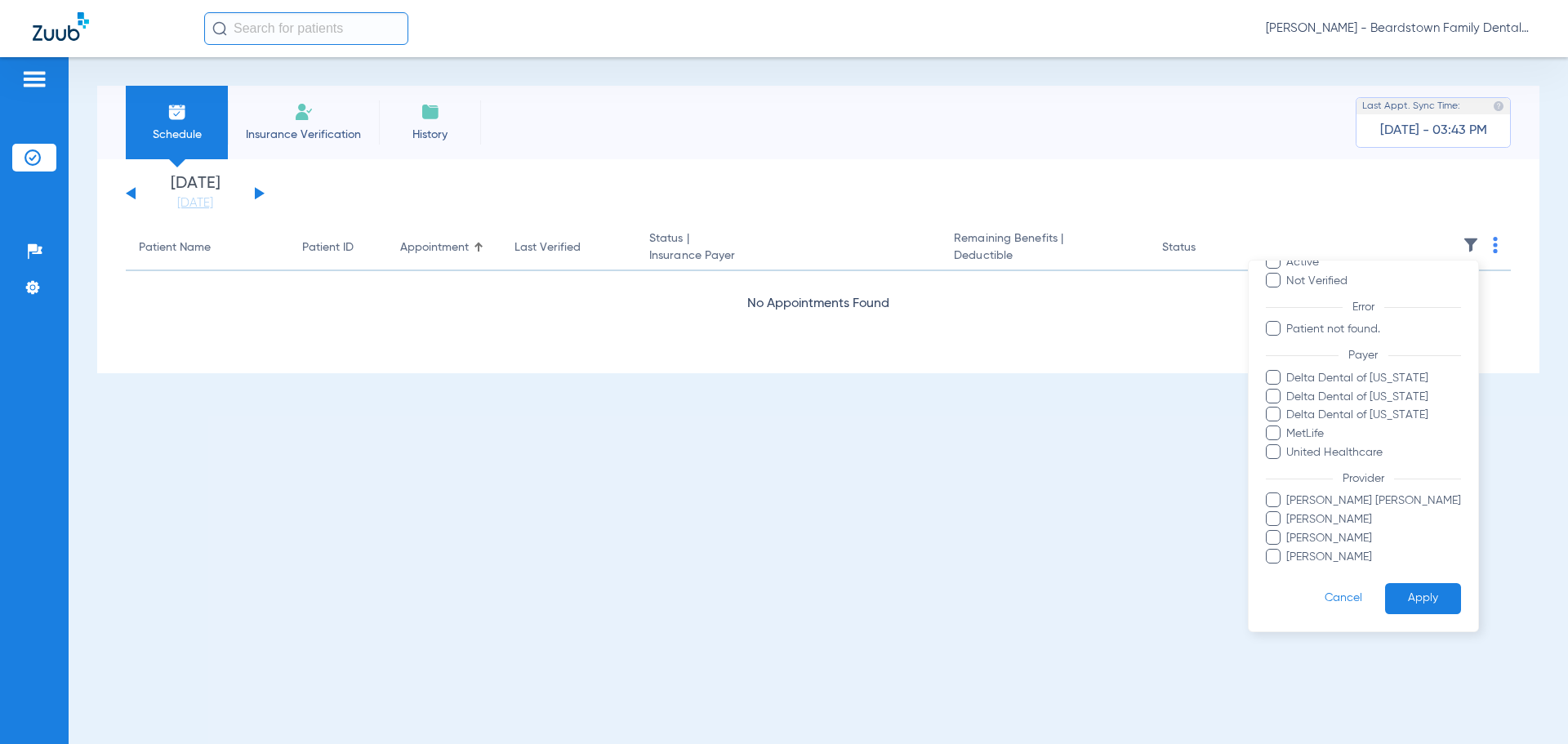
click at [1311, 515] on span "Laura Dainty" at bounding box center [1374, 520] width 175 height 17
click at [1289, 531] on input "Laura Dainty" at bounding box center [1289, 531] width 0 height 0
click at [1303, 499] on span "Jackson Canter" at bounding box center [1374, 501] width 175 height 17
click at [1289, 512] on input "Jackson Canter" at bounding box center [1289, 512] width 0 height 0
click at [1301, 539] on span "Lauren Hayes" at bounding box center [1374, 539] width 175 height 17
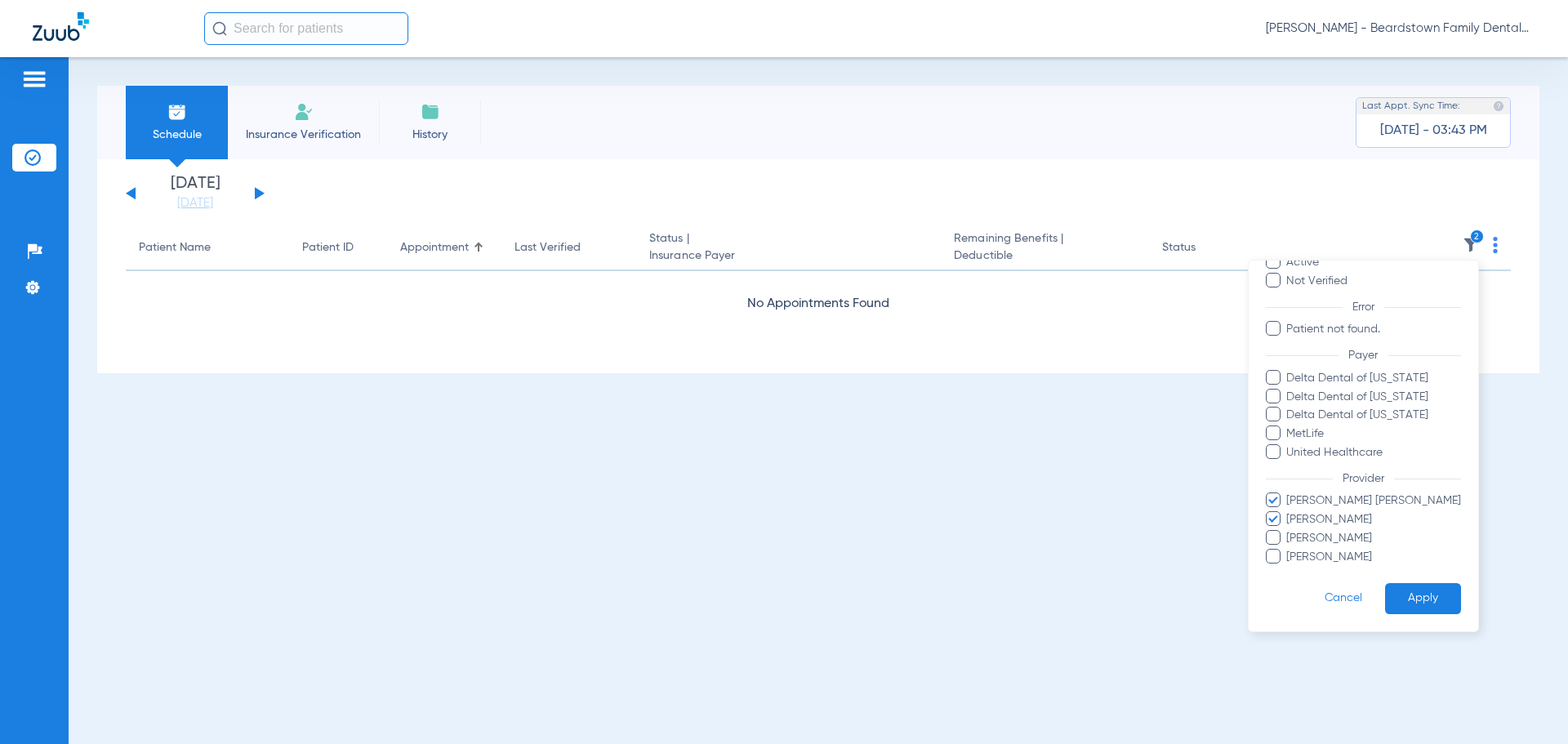
click at [1289, 549] on input "Lauren Hayes" at bounding box center [1289, 549] width 0 height 0
click at [1298, 555] on span "Vicki Shoopman" at bounding box center [1374, 558] width 175 height 17
click at [1289, 568] on input "Vicki Shoopman" at bounding box center [1289, 568] width 0 height 0
click at [1400, 588] on button "Apply" at bounding box center [1423, 600] width 76 height 32
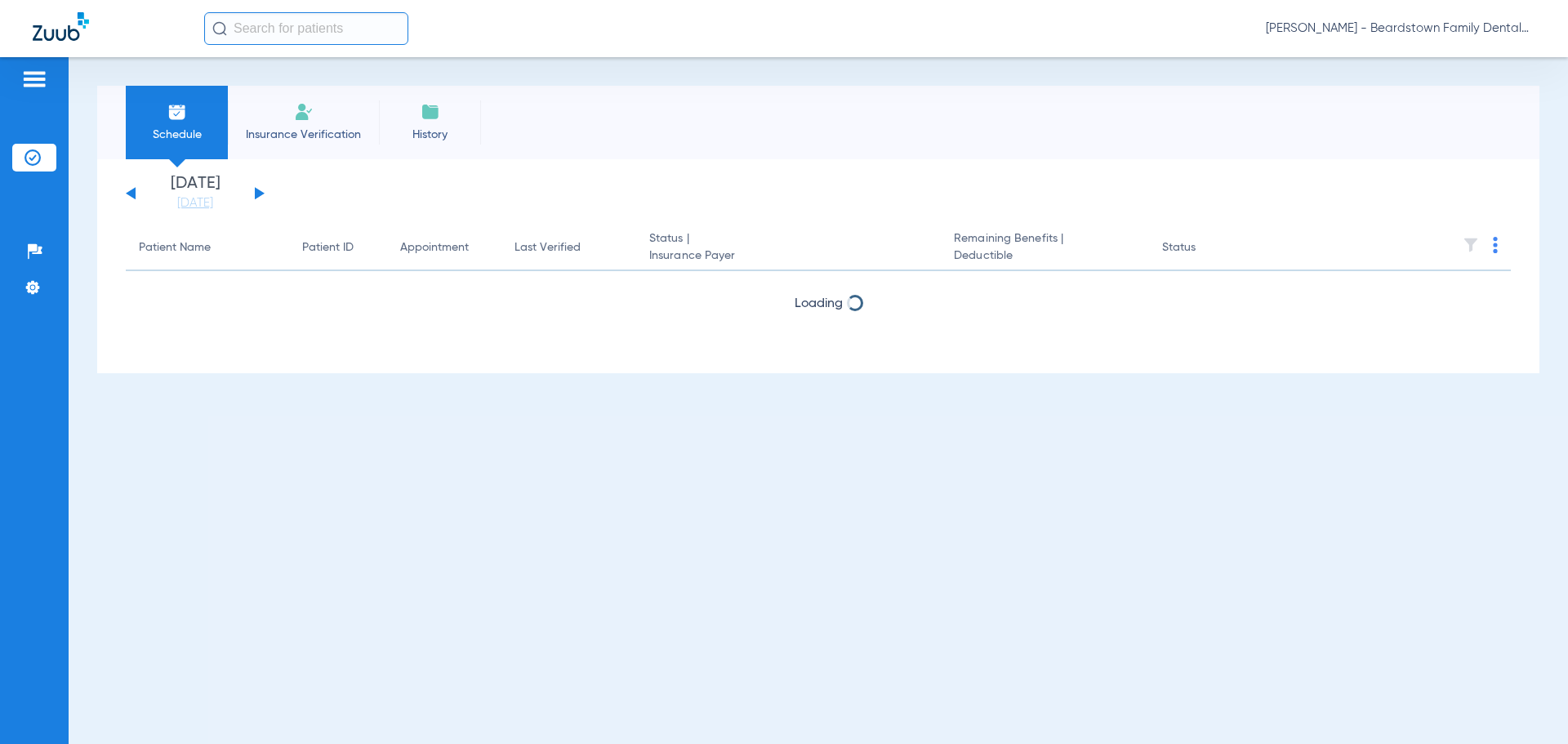
click at [255, 190] on button at bounding box center [260, 193] width 9 height 12
drag, startPoint x: 255, startPoint y: 190, endPoint x: 151, endPoint y: 195, distance: 104.1
click at [154, 197] on div "Sunday 06-22-2025 Monday 06-23-2025 Tuesday 06-24-2025 Wednesday 06-25-2025 Thu…" at bounding box center [195, 194] width 138 height 36
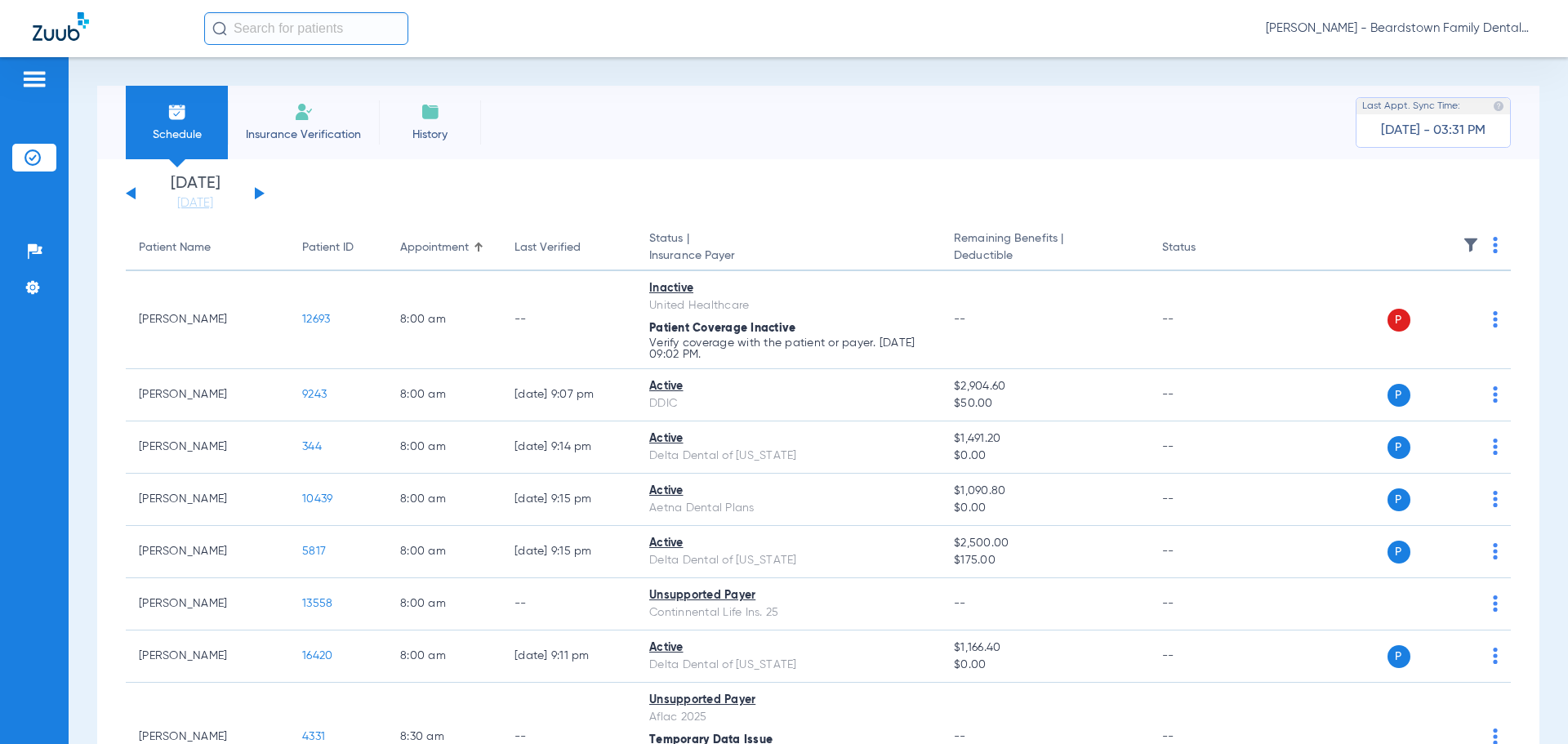
click at [1463, 244] on img at bounding box center [1470, 245] width 16 height 16
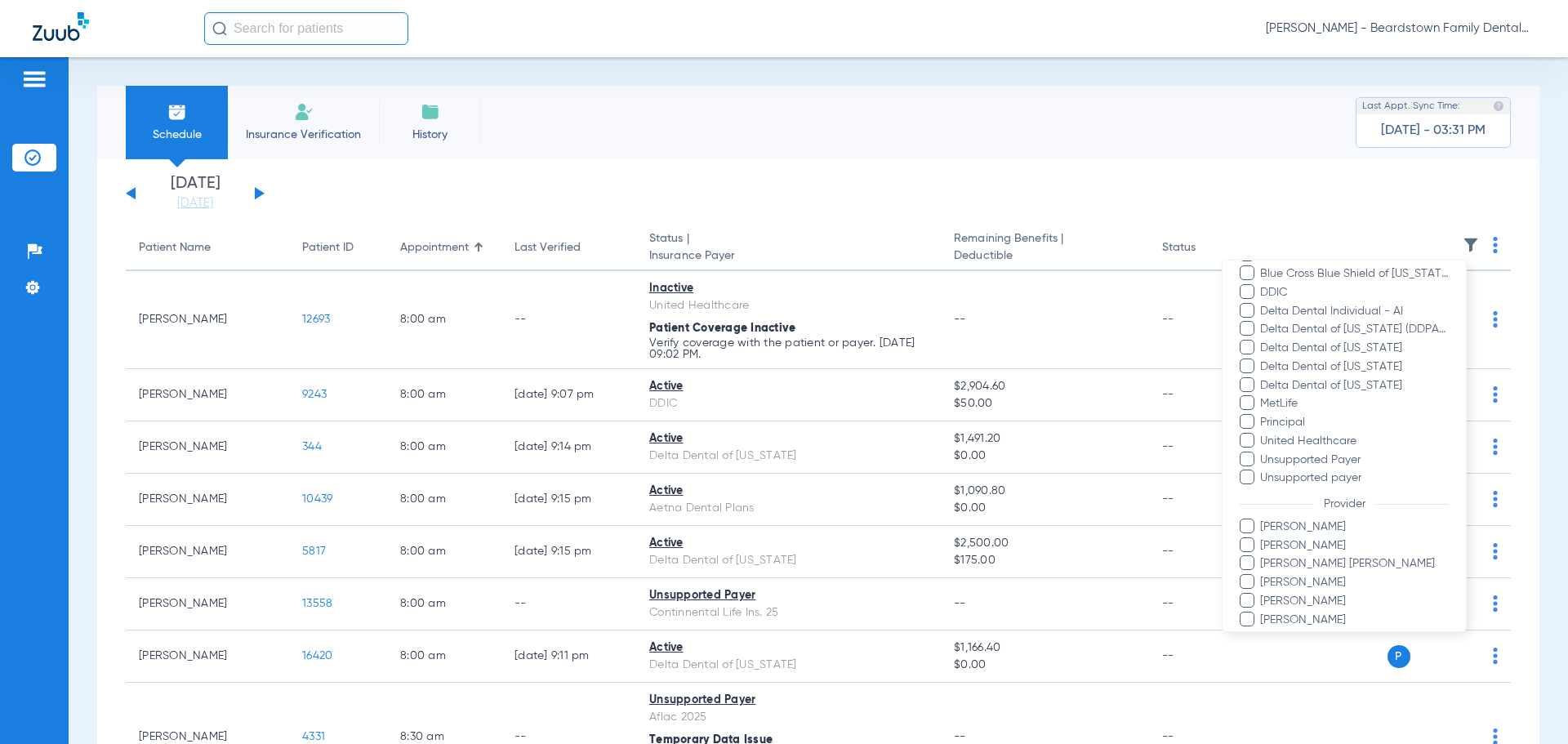
scroll to position [298, 0]
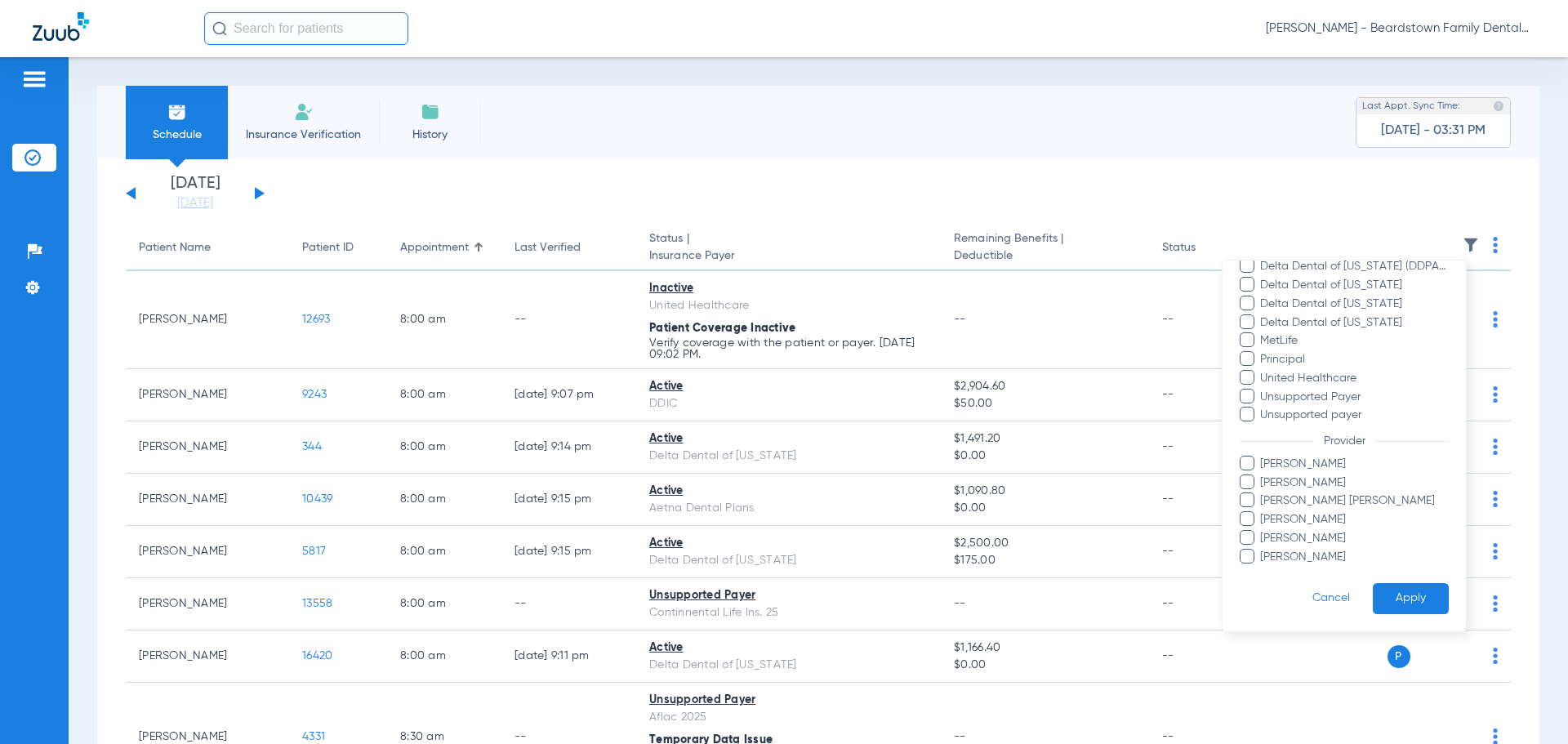
click at [1292, 479] on span "Brittany Stambaugh" at bounding box center [1354, 483] width 190 height 17
click at [1263, 494] on input "Brittany Stambaugh" at bounding box center [1263, 494] width 0 height 0
click at [1380, 597] on button "Apply" at bounding box center [1411, 600] width 76 height 32
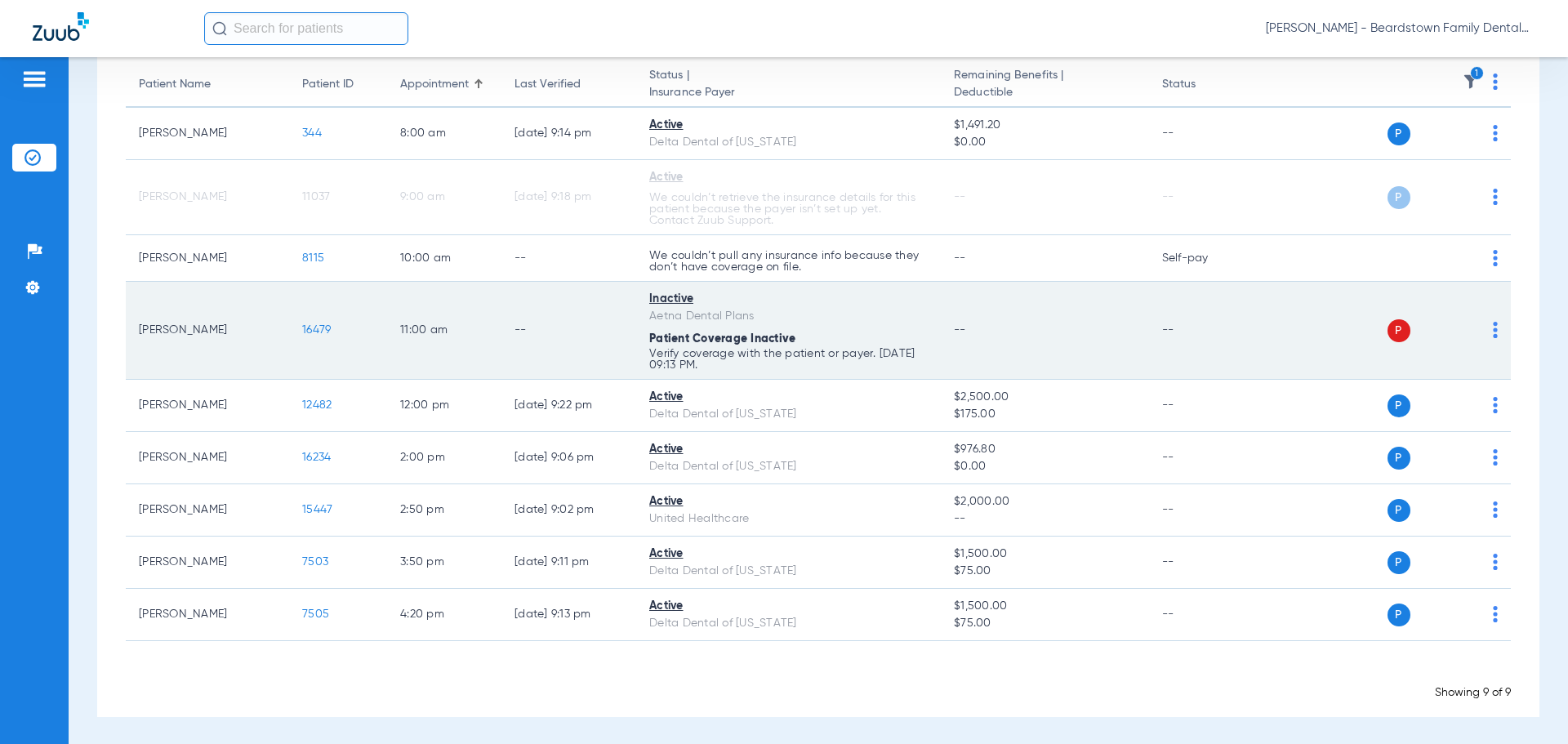
scroll to position [82, 0]
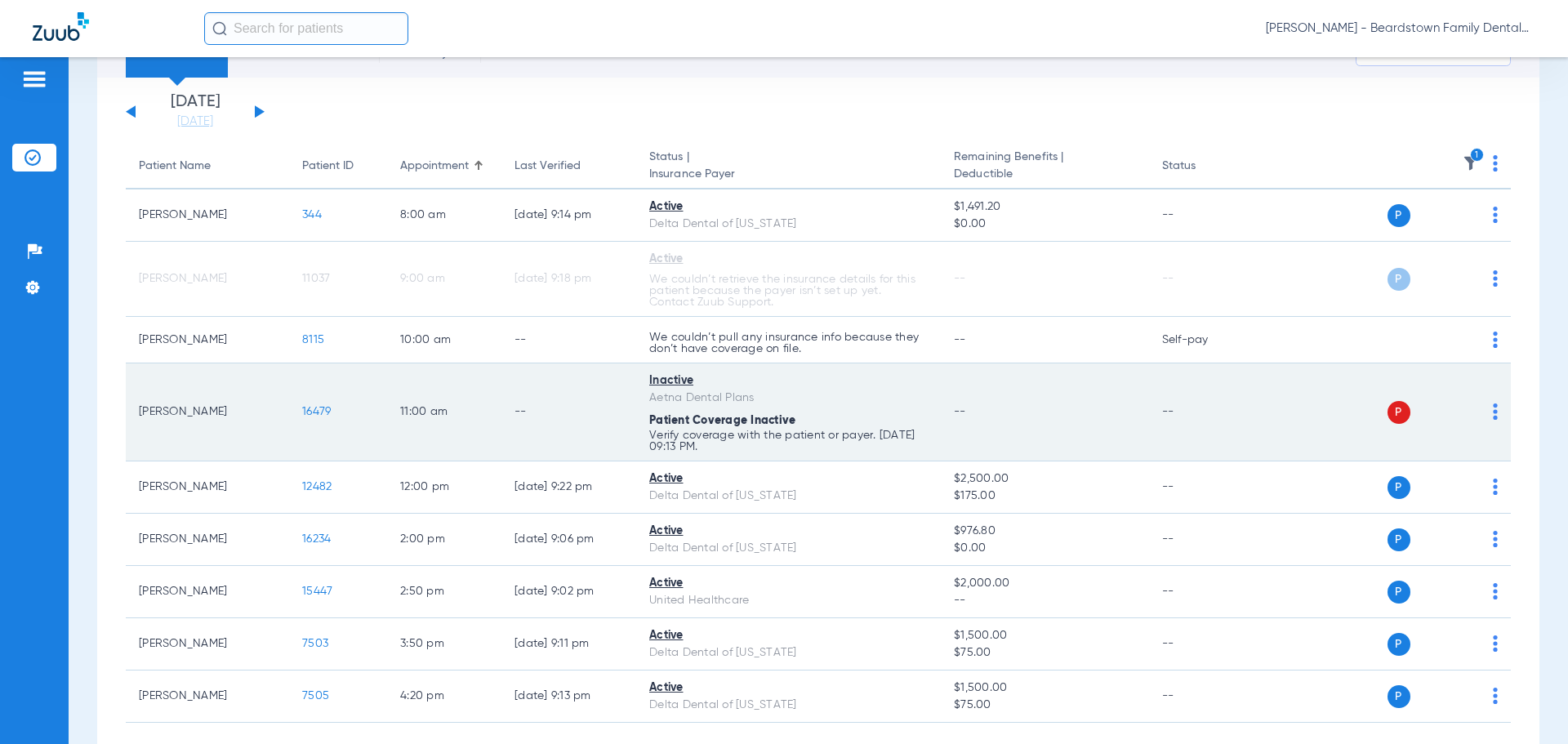
click at [182, 370] on td "Christopher Henry" at bounding box center [208, 412] width 163 height 98
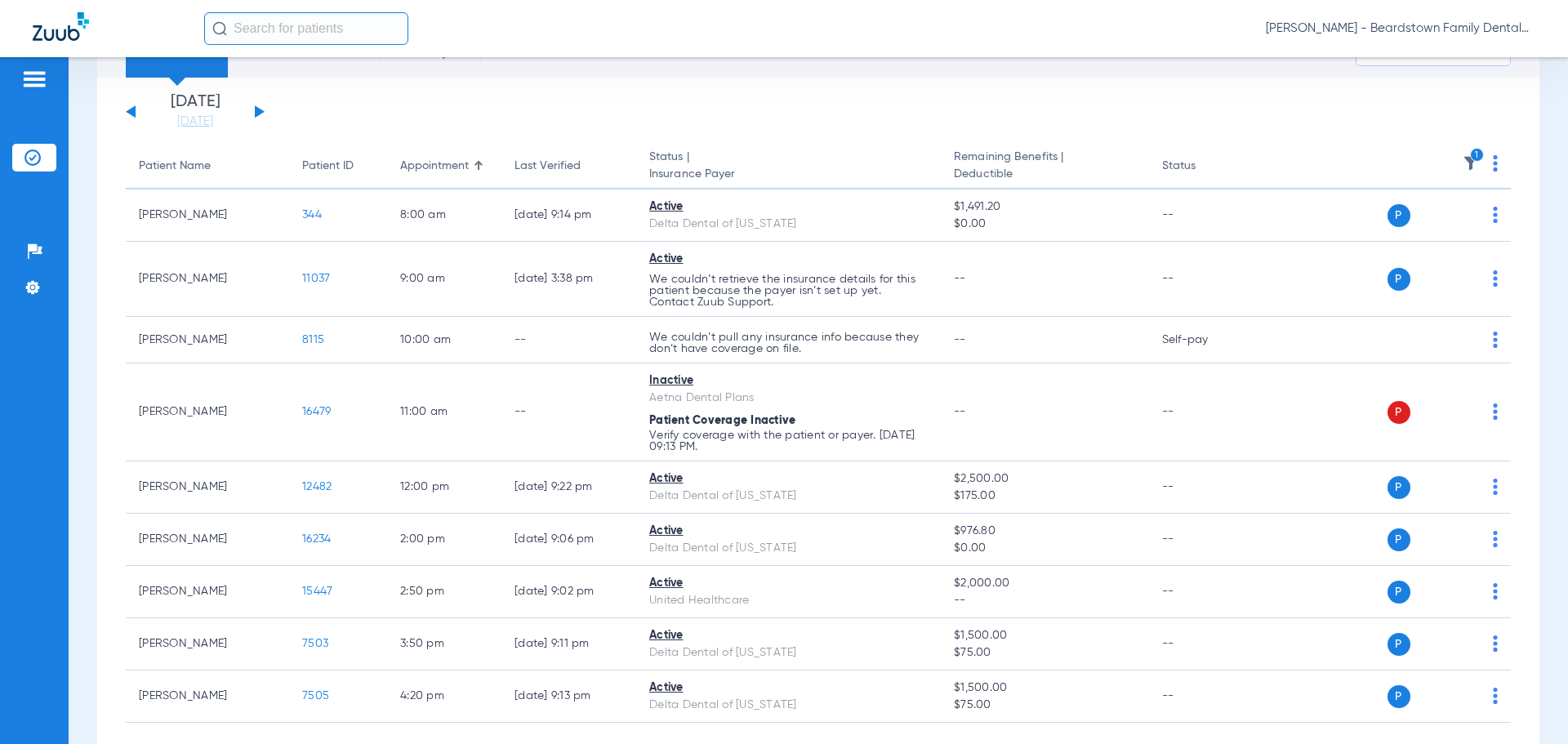
click at [253, 112] on div "Sunday 06-22-2025 Monday 06-23-2025 Tuesday 06-24-2025 Wednesday 06-25-2025 Thu…" at bounding box center [195, 112] width 138 height 36
click at [259, 111] on button at bounding box center [260, 111] width 9 height 12
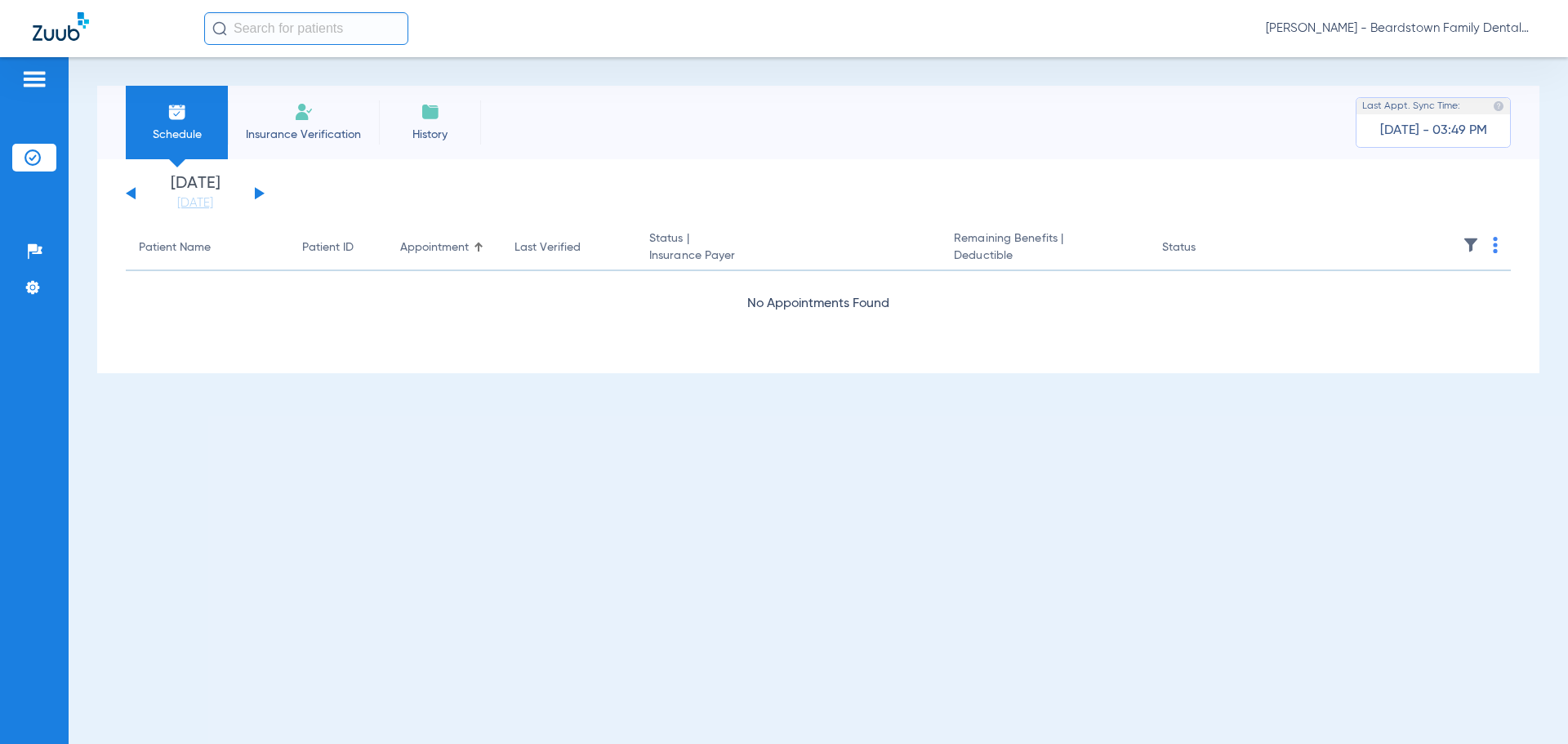
click at [1473, 244] on img at bounding box center [1470, 245] width 16 height 16
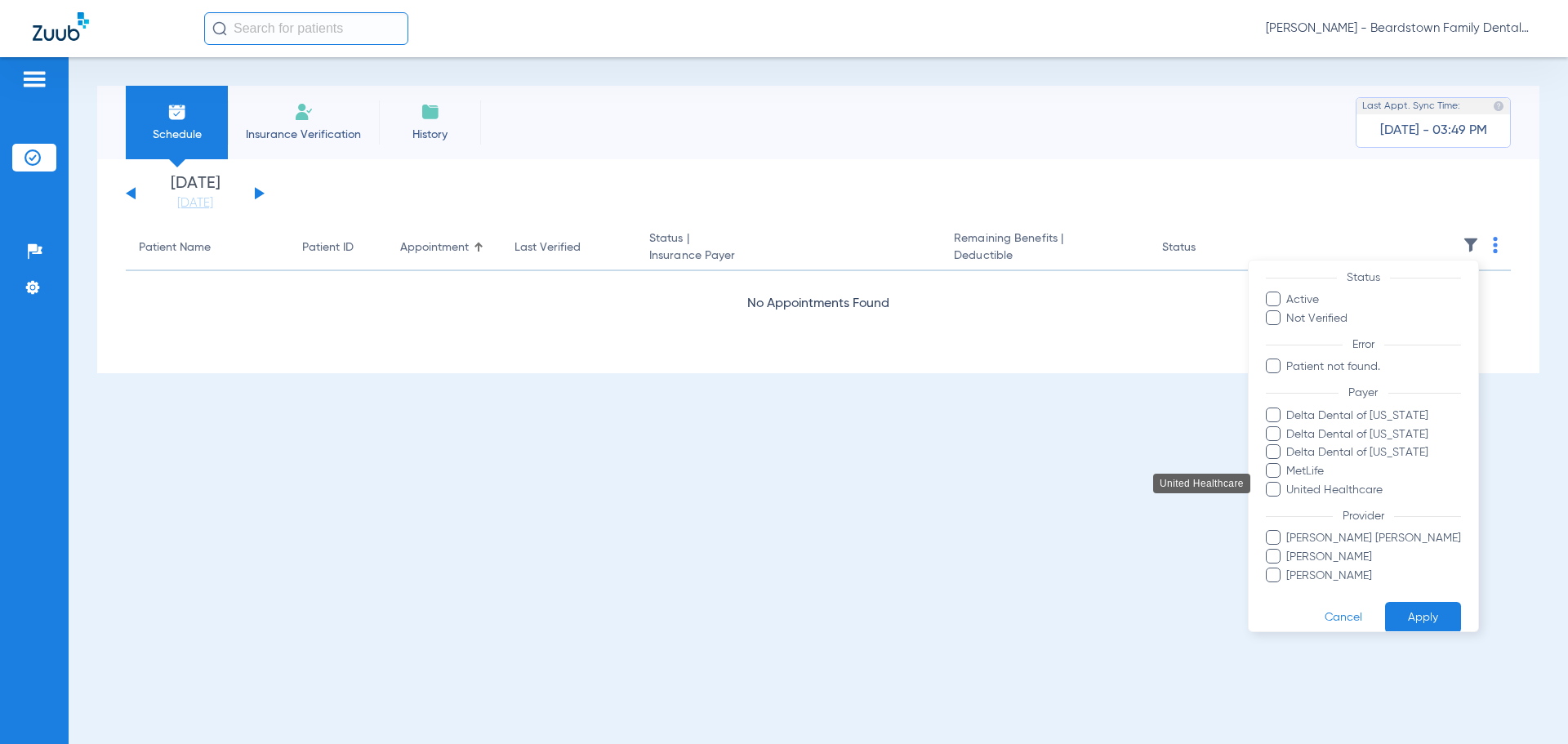
scroll to position [56, 0]
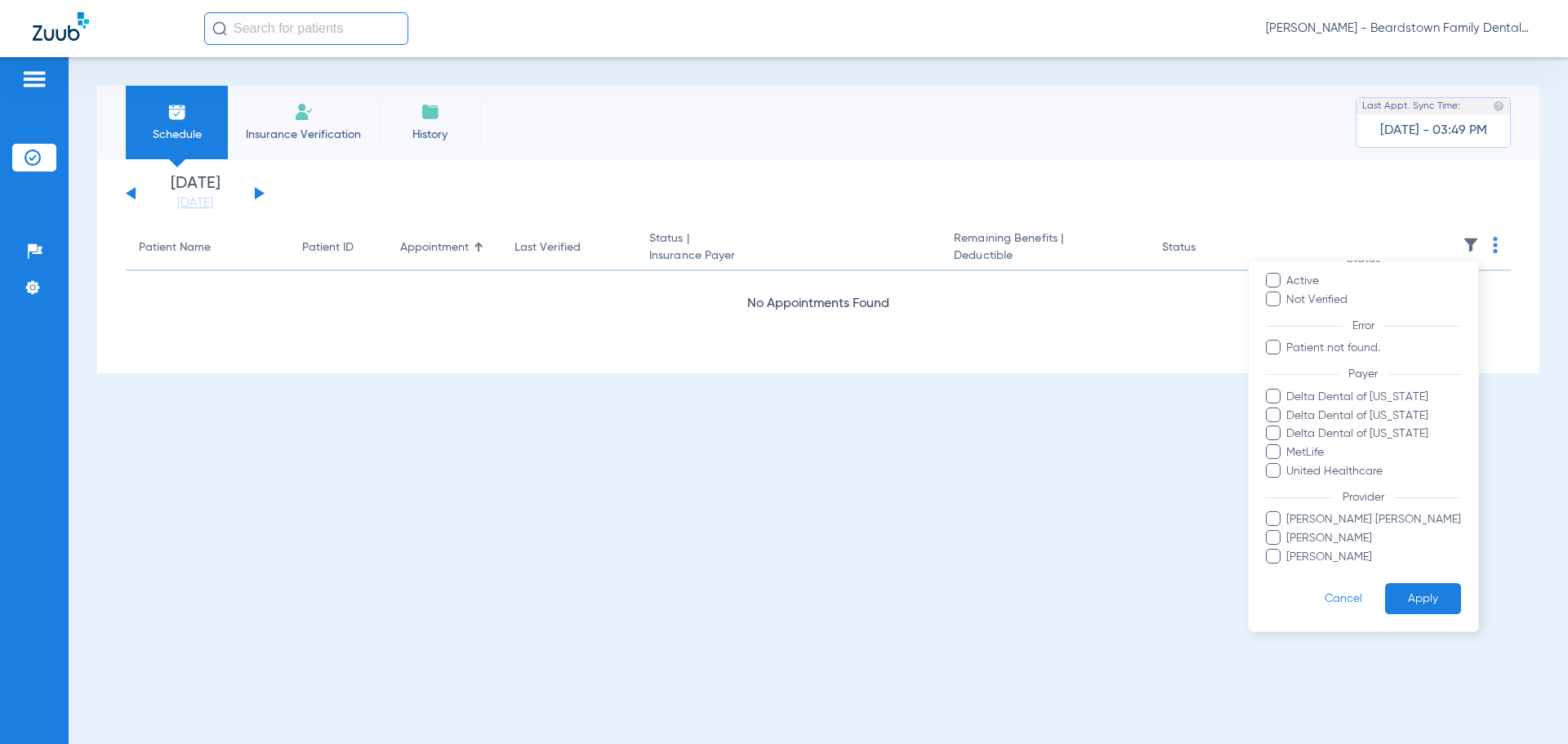
click at [1312, 537] on span "Laura Dainty" at bounding box center [1374, 539] width 175 height 17
click at [1289, 549] on input "Laura Dainty" at bounding box center [1289, 549] width 0 height 0
click at [1310, 554] on span "Lauren Hayes" at bounding box center [1374, 558] width 175 height 17
click at [1289, 568] on input "Lauren Hayes" at bounding box center [1289, 568] width 0 height 0
click at [1410, 596] on button "Apply" at bounding box center [1423, 600] width 76 height 32
